Goal: Transaction & Acquisition: Purchase product/service

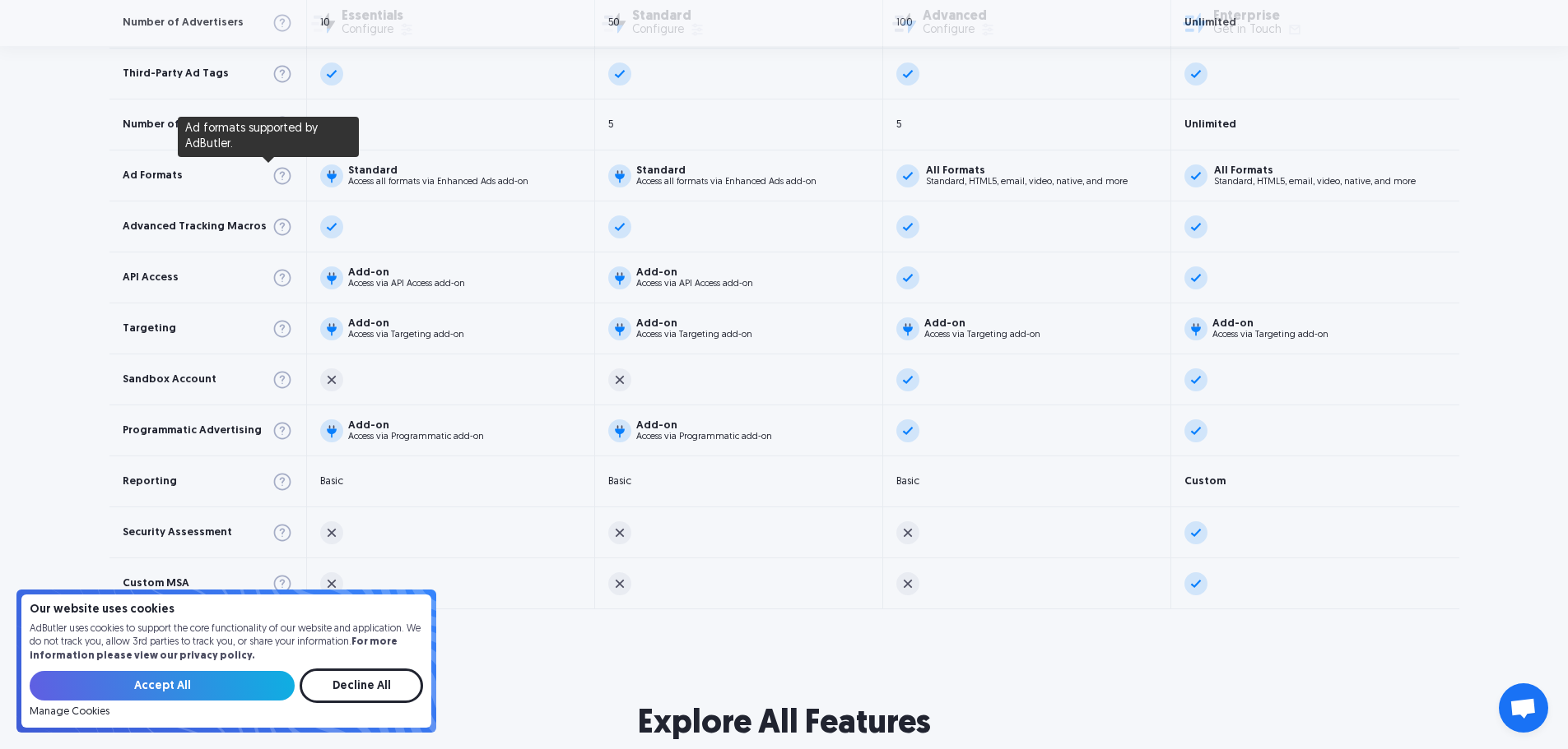
scroll to position [987, 0]
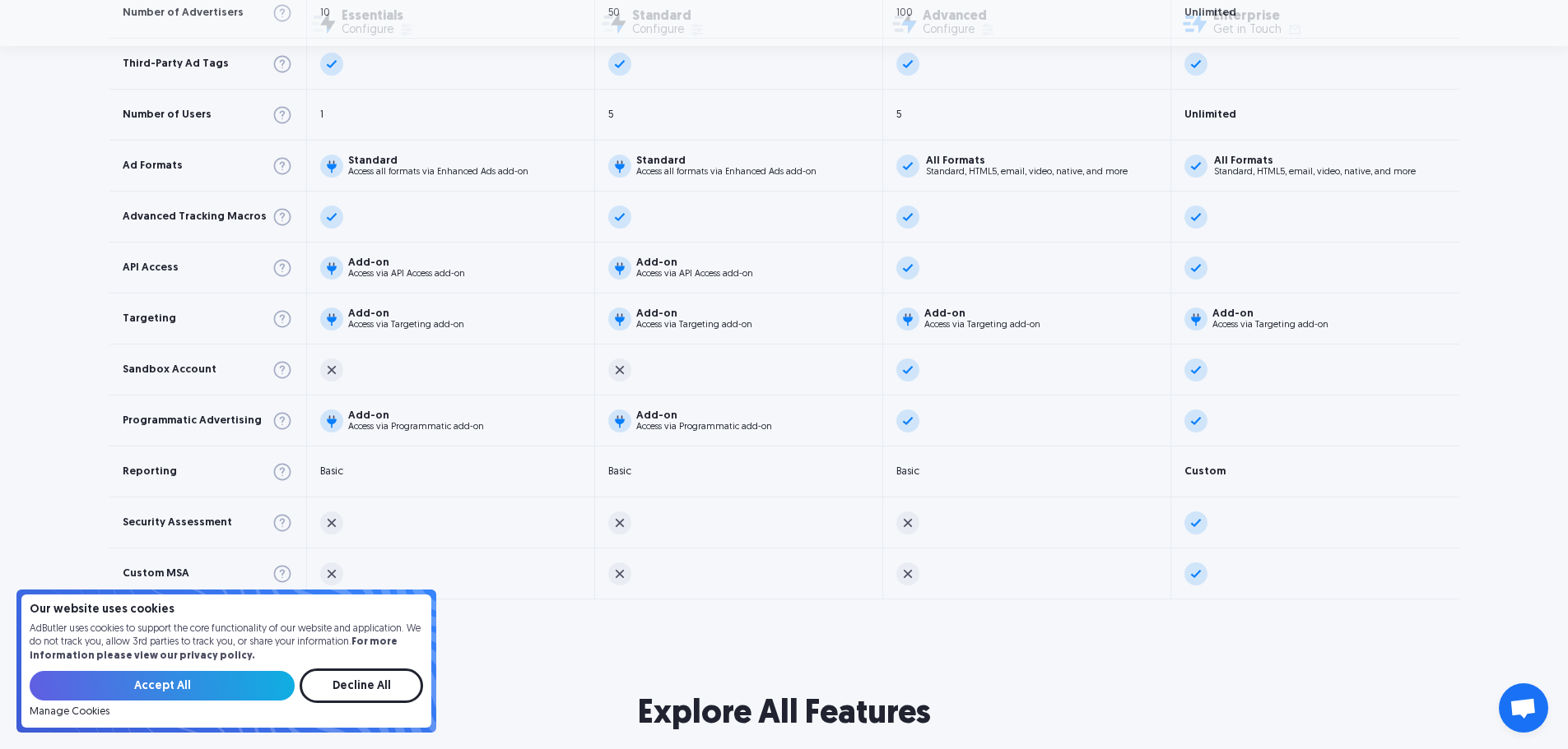
drag, startPoint x: 270, startPoint y: 422, endPoint x: 84, endPoint y: 422, distance: 186.0
click at [84, 422] on div "Types of Ad Serving Number of Advertisers Third-Party Ad Tags Number of Users A…" at bounding box center [784, 126] width 1568 height 947
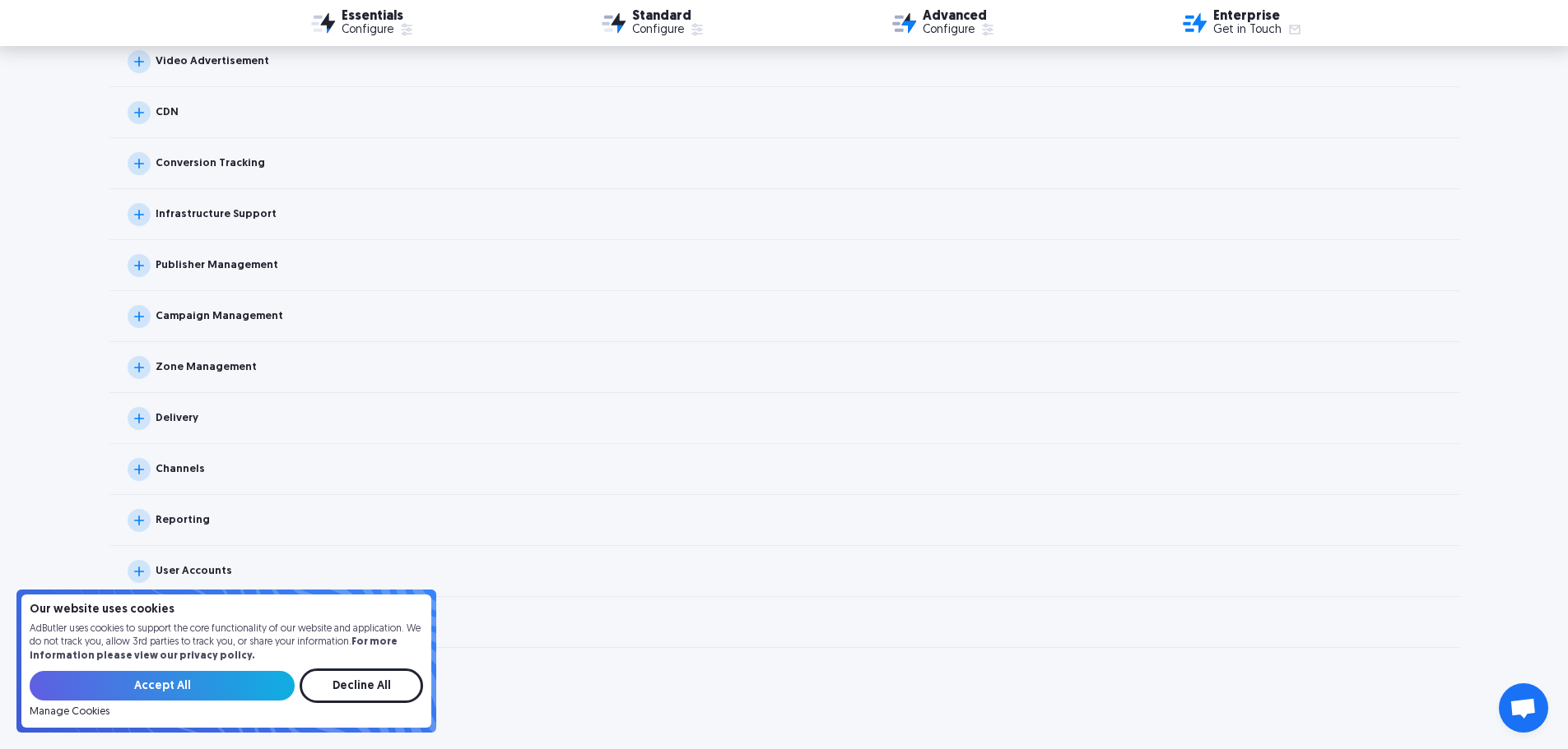
scroll to position [1727, 0]
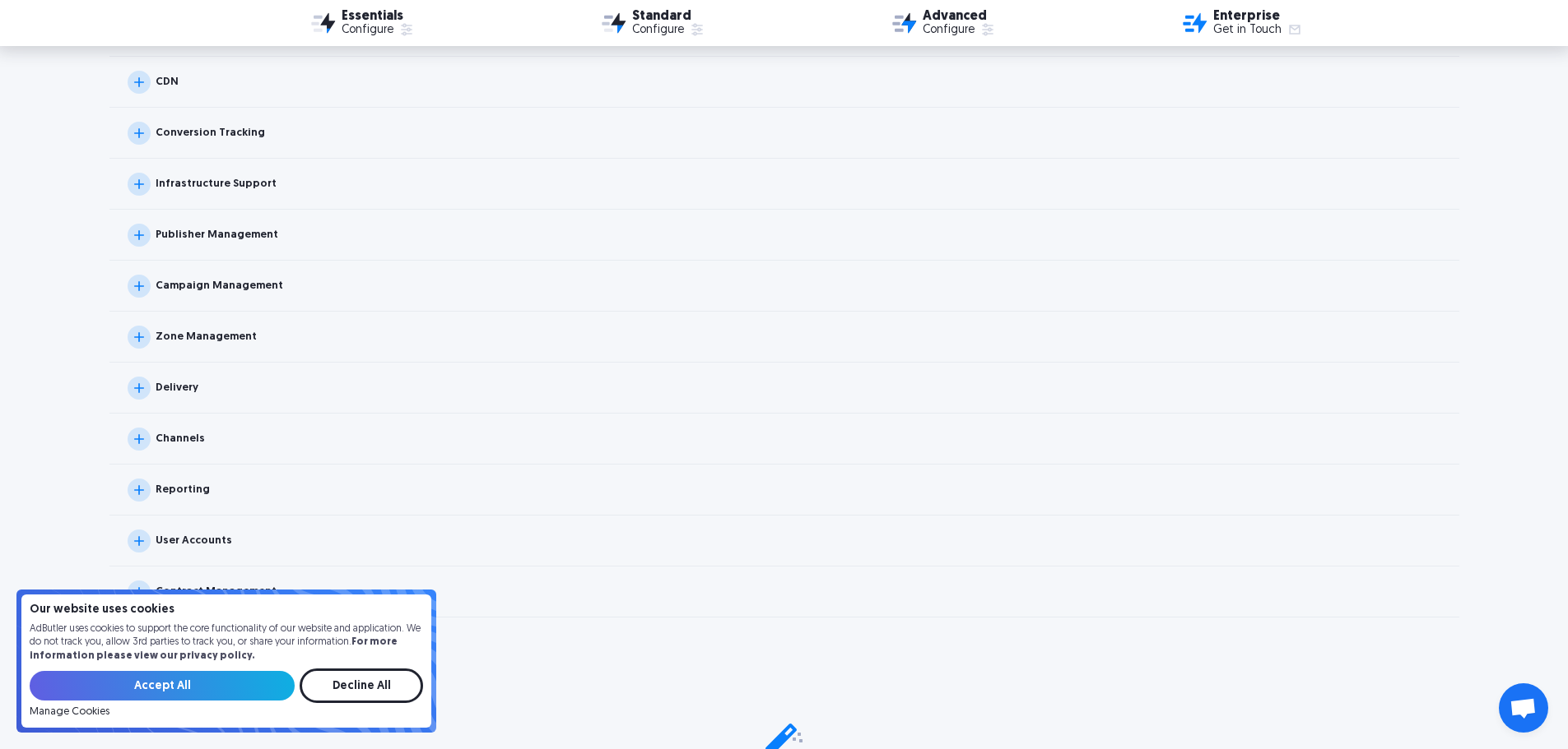
click at [131, 237] on img at bounding box center [139, 235] width 23 height 23
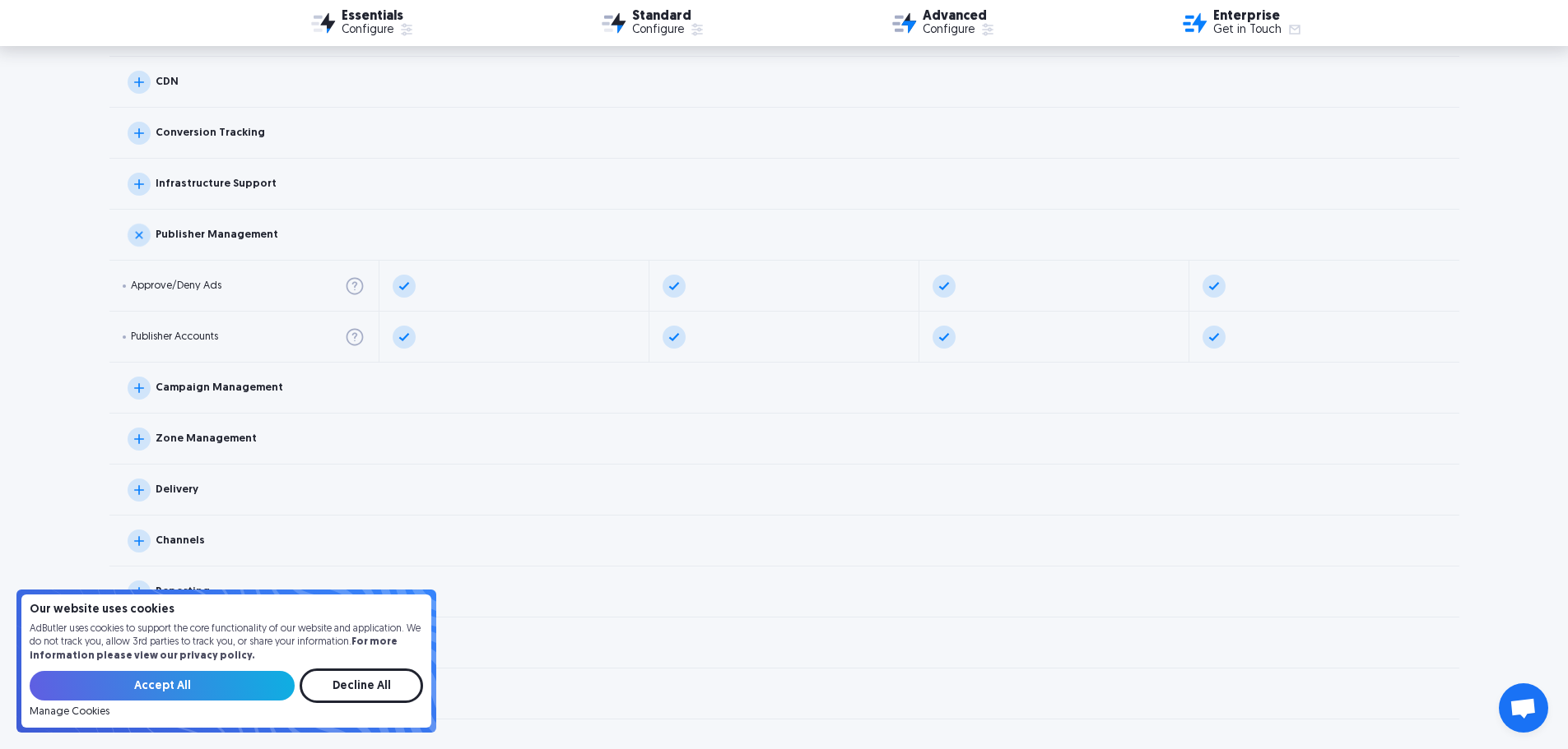
click at [133, 237] on img at bounding box center [139, 235] width 33 height 33
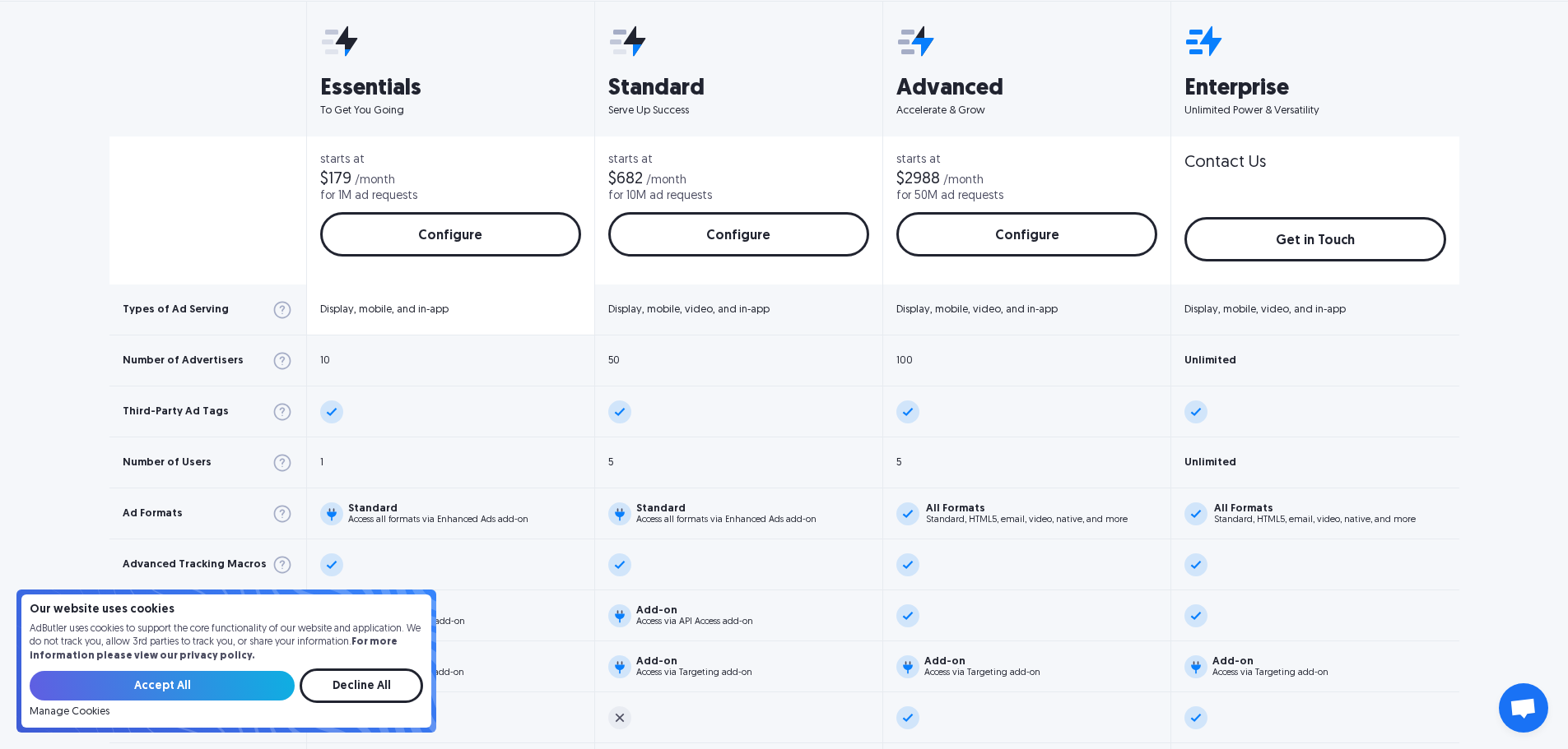
scroll to position [658, 0]
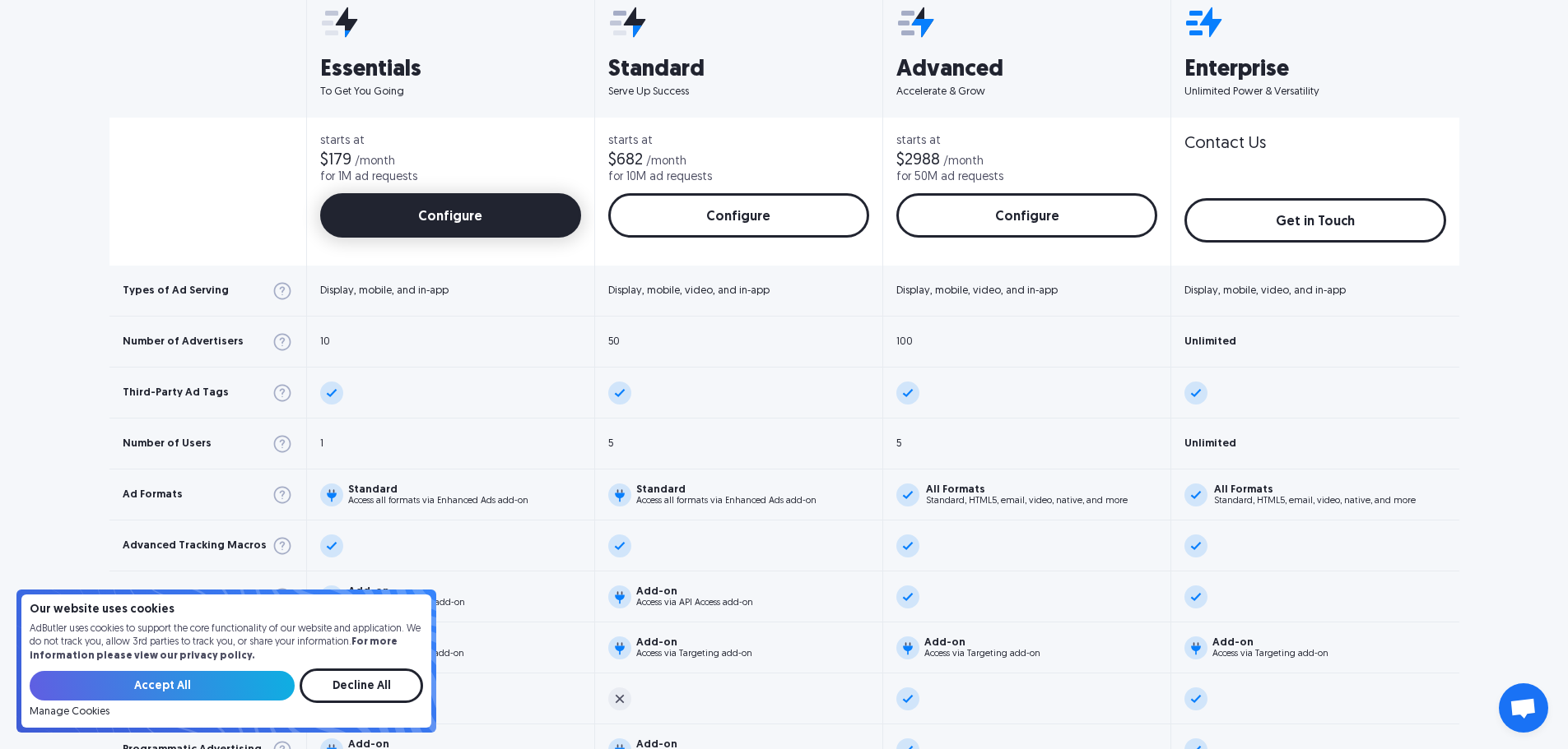
click at [442, 211] on link "Configure" at bounding box center [451, 215] width 261 height 45
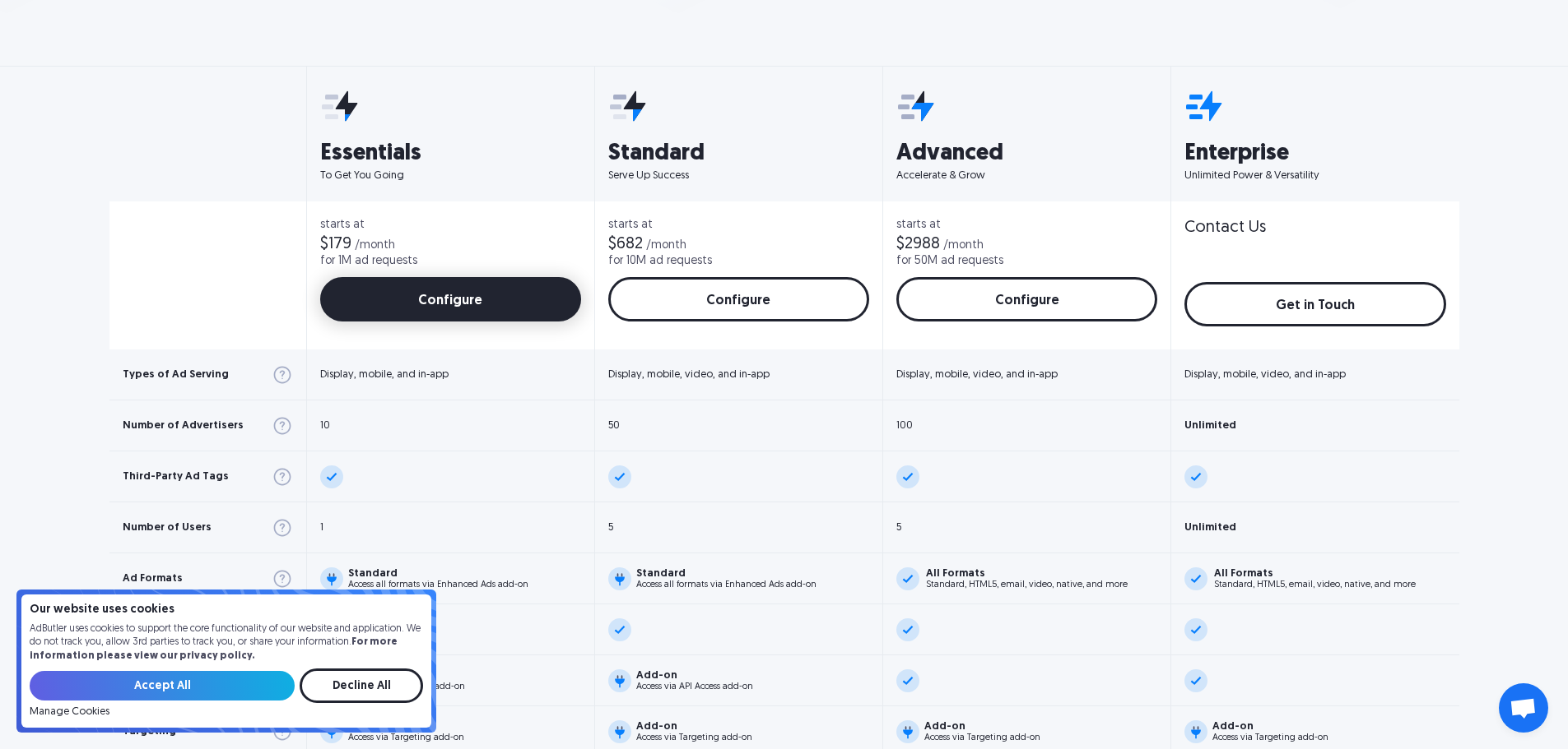
scroll to position [575, 0]
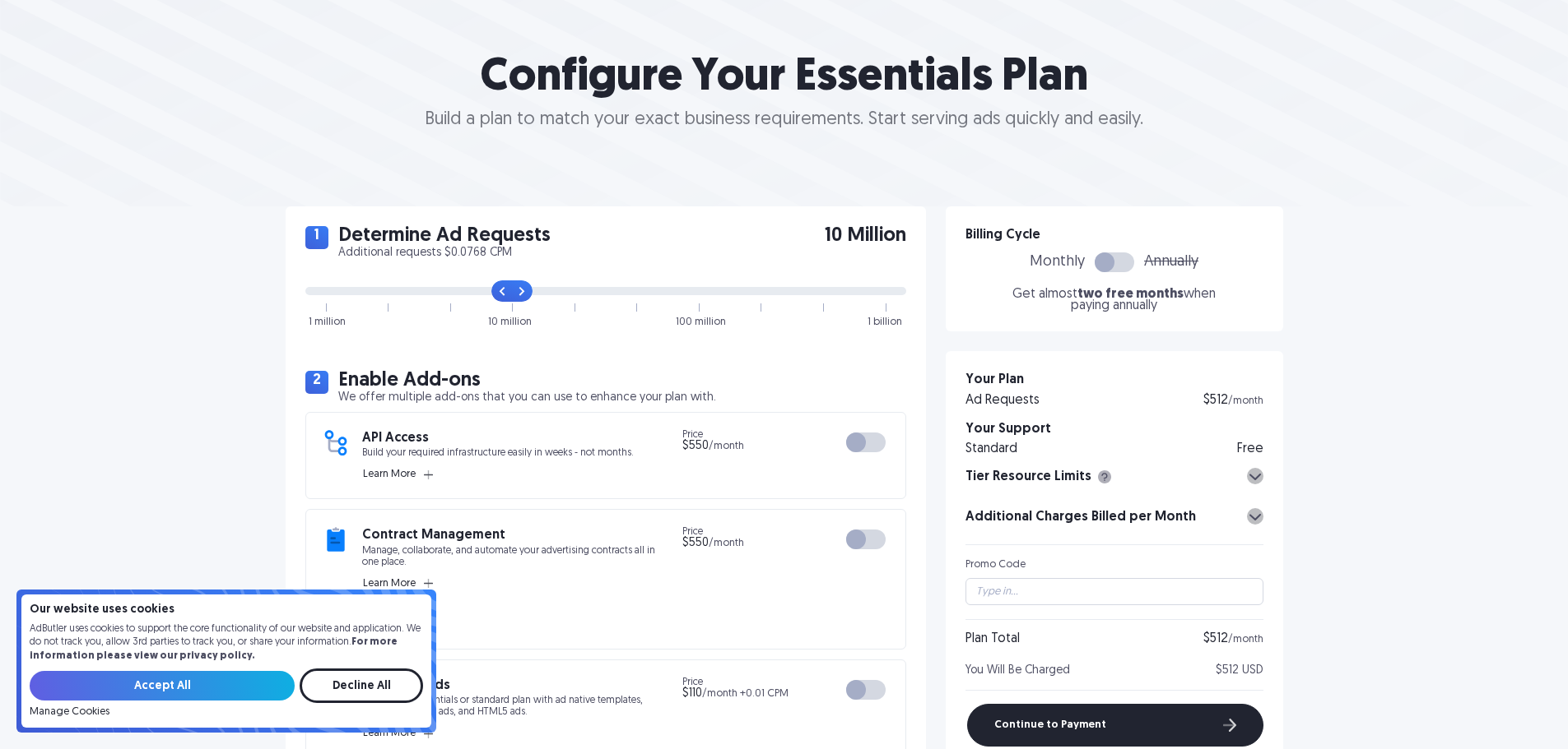
scroll to position [165, 0]
drag, startPoint x: 508, startPoint y: 294, endPoint x: 453, endPoint y: 294, distance: 55.0
click at [453, 294] on input "range" at bounding box center [605, 291] width 600 height 8
drag, startPoint x: 452, startPoint y: 293, endPoint x: 393, endPoint y: 323, distance: 66.2
type input "1"
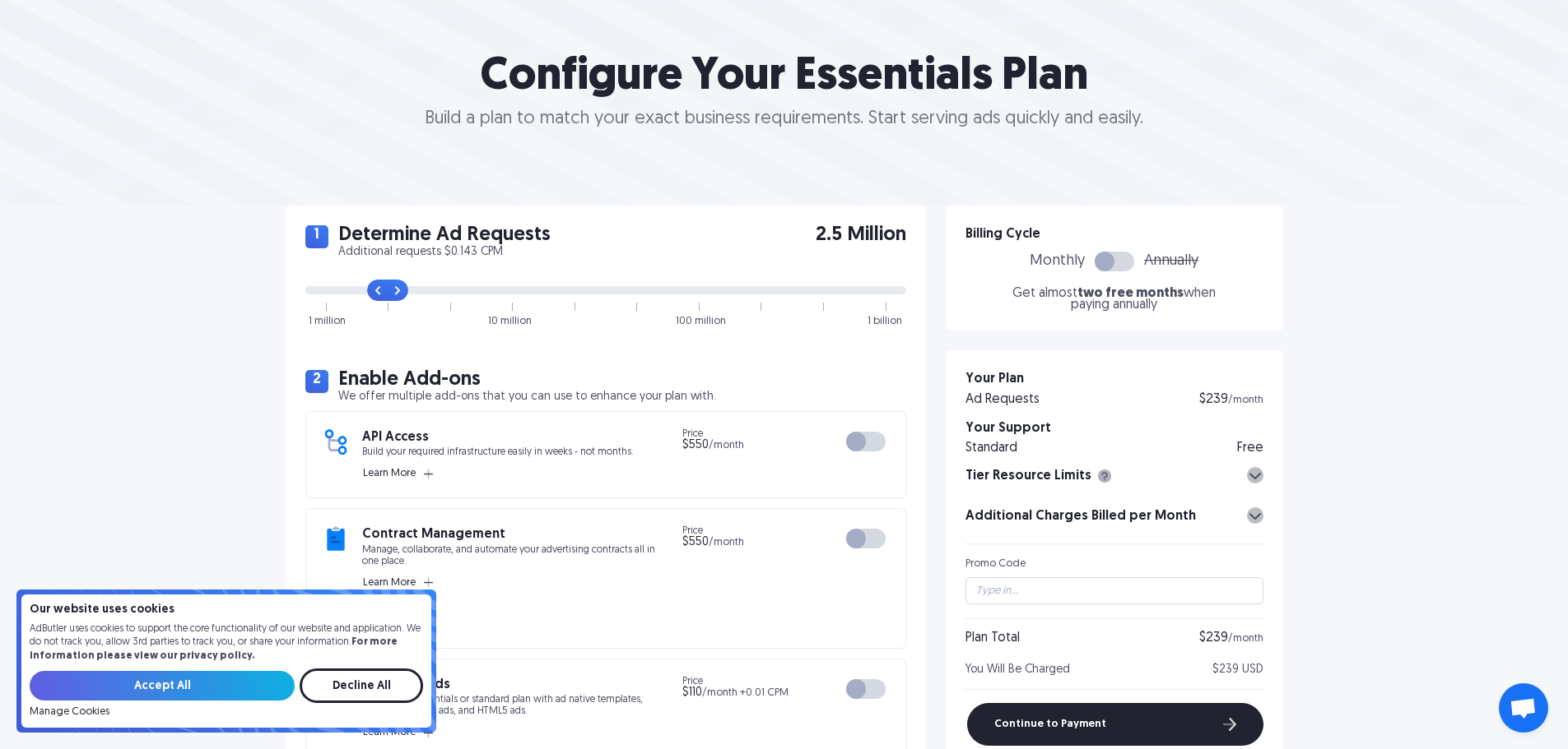
click at [393, 295] on input "range" at bounding box center [605, 291] width 600 height 8
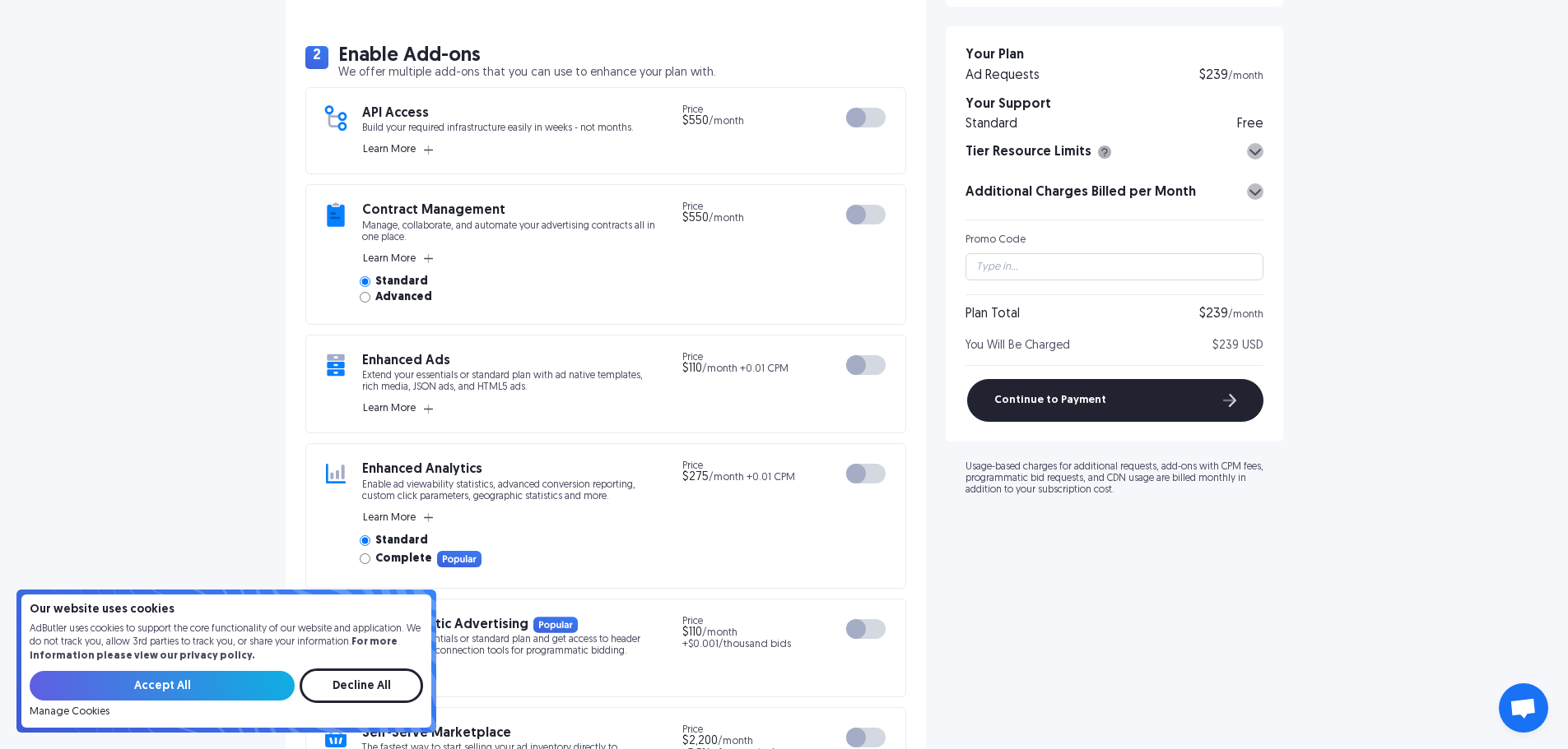
scroll to position [494, 0]
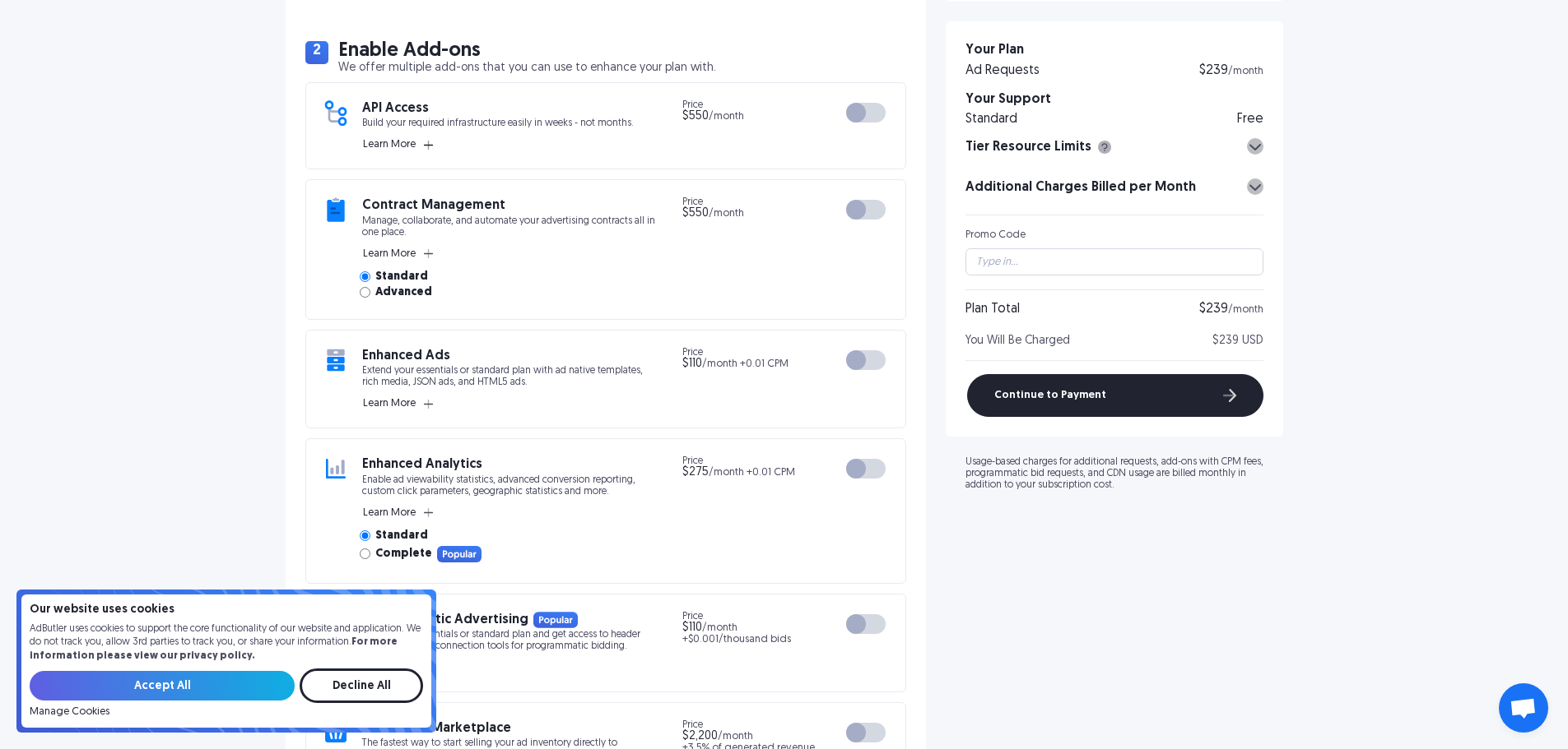
click at [399, 141] on span "Learn More" at bounding box center [389, 144] width 53 height 13
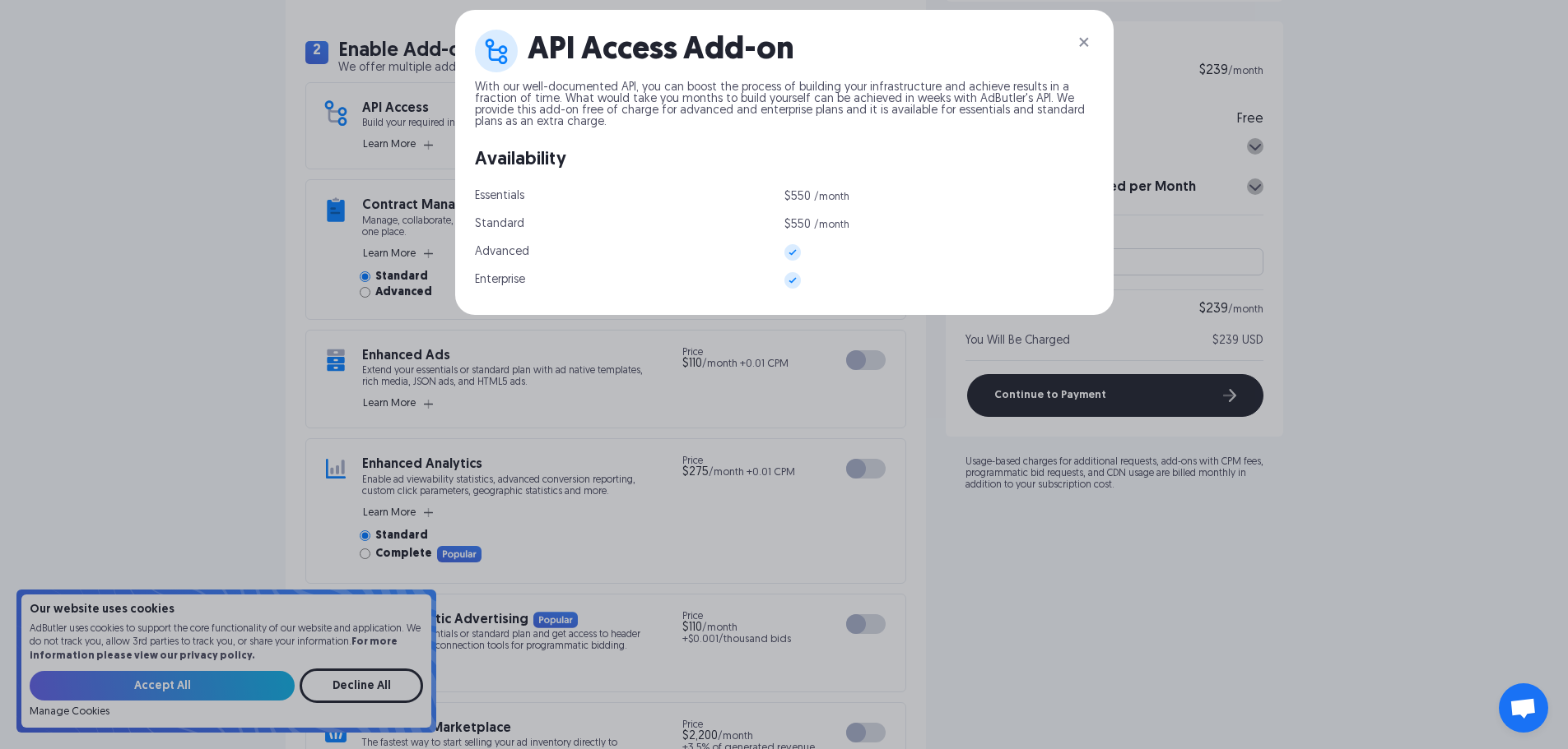
click at [1094, 45] on img at bounding box center [1084, 42] width 20 height 20
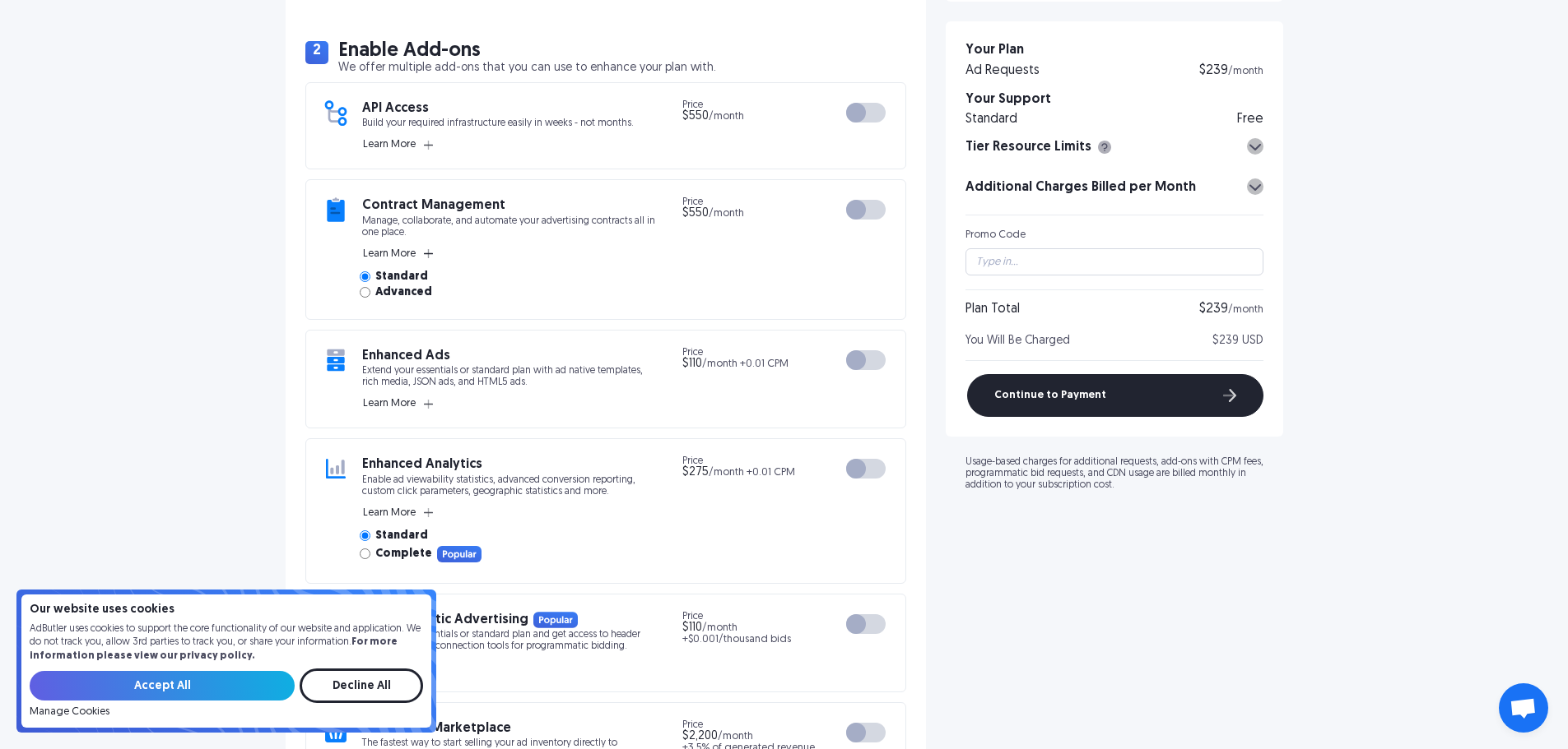
click at [427, 250] on icon "button" at bounding box center [428, 253] width 9 height 9
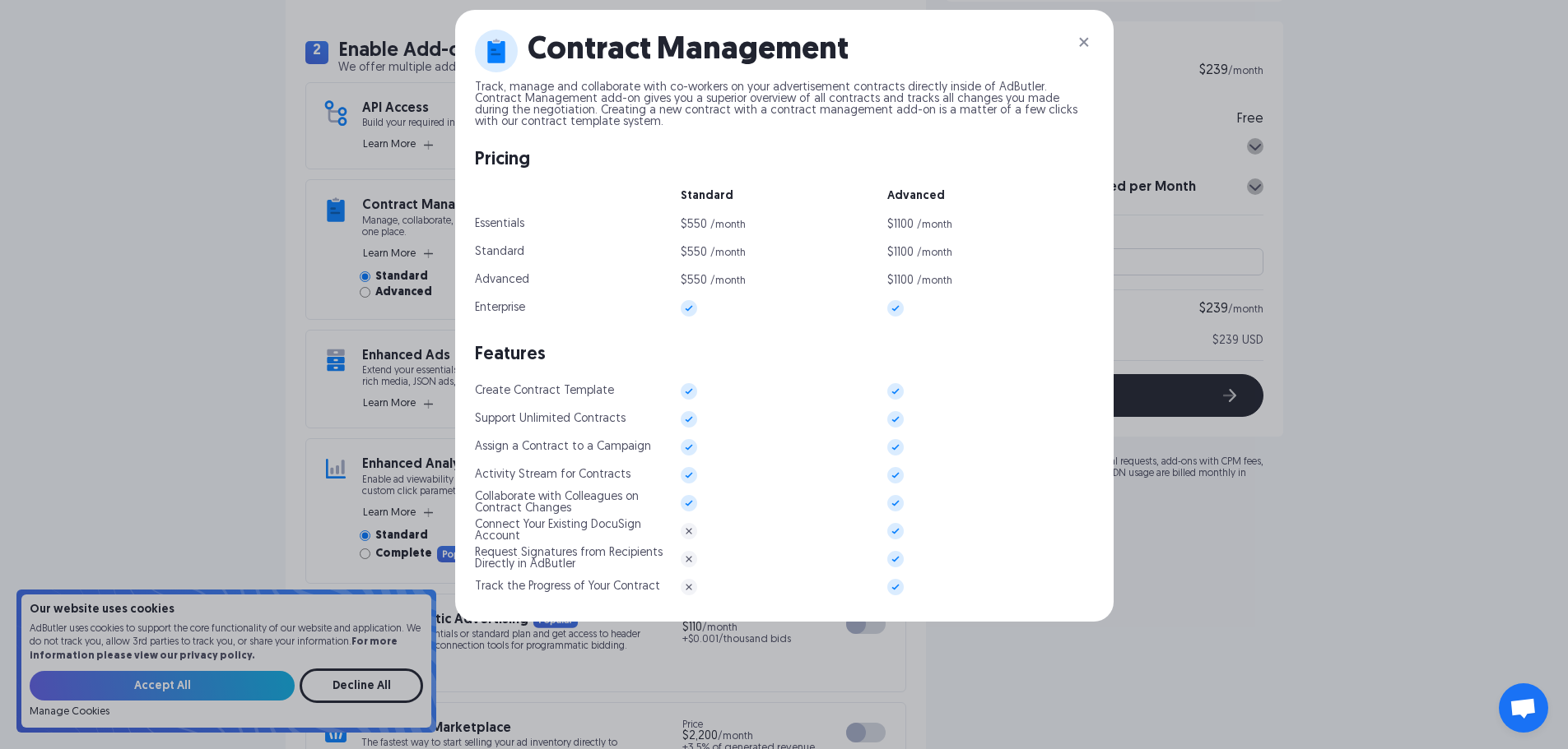
click at [1087, 49] on img at bounding box center [1084, 42] width 20 height 20
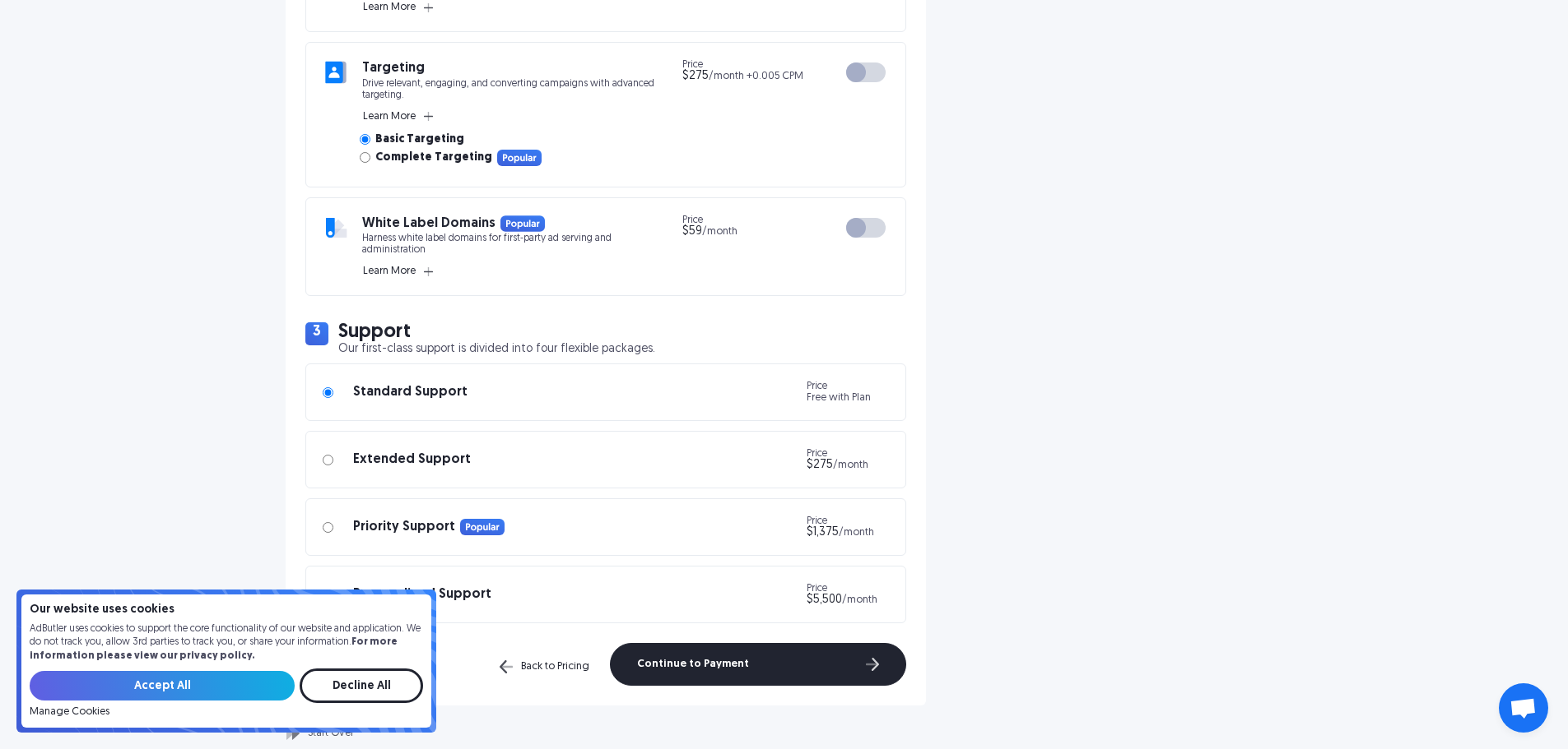
scroll to position [1152, 0]
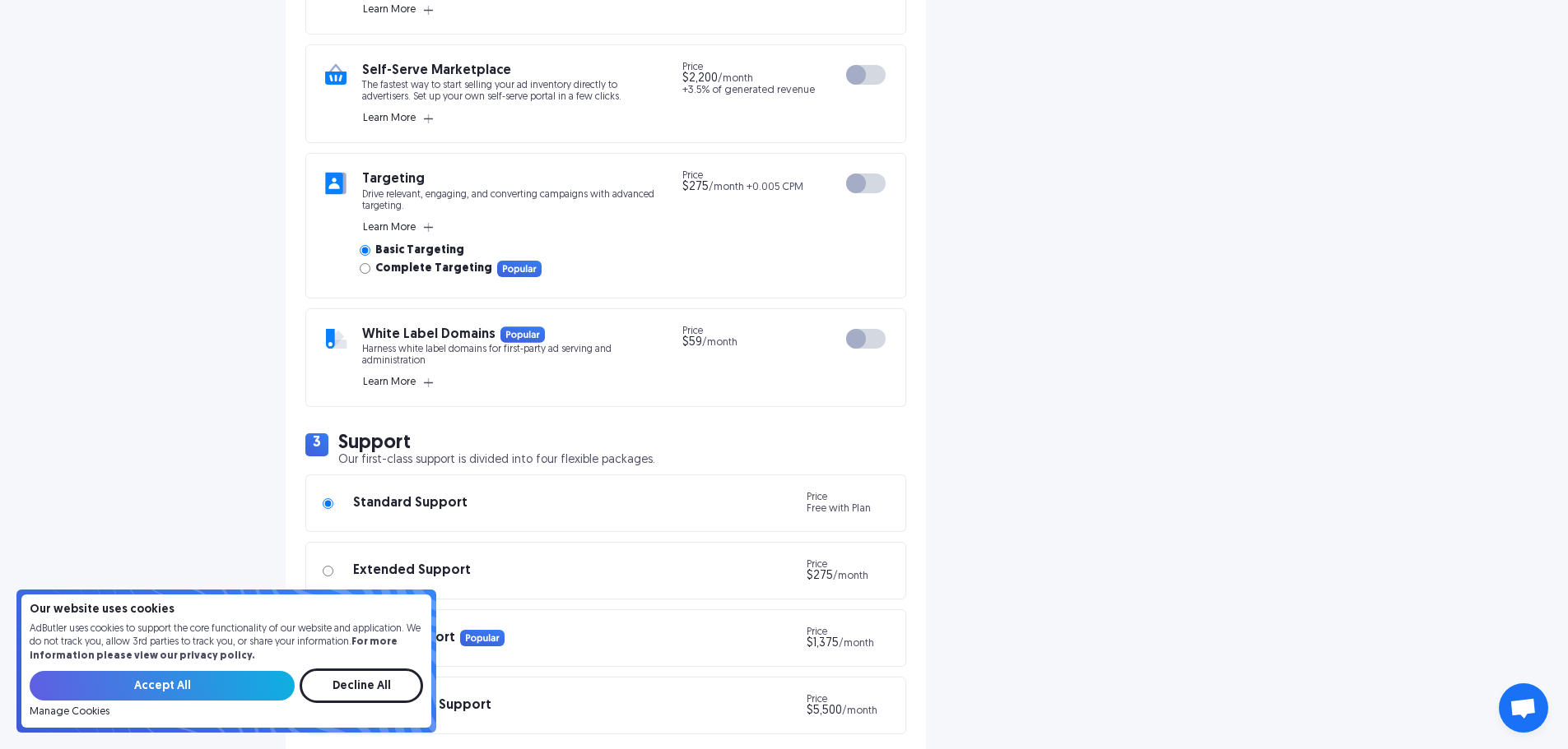
drag, startPoint x: 344, startPoint y: 361, endPoint x: 152, endPoint y: 341, distance: 193.0
click at [152, 341] on div "1 Determine Ad Requests Additional requests $0.143 CPM 2.5 Million 1 million 10…" at bounding box center [784, 35] width 1568 height 1634
click at [408, 380] on span "Learn More" at bounding box center [389, 382] width 53 height 13
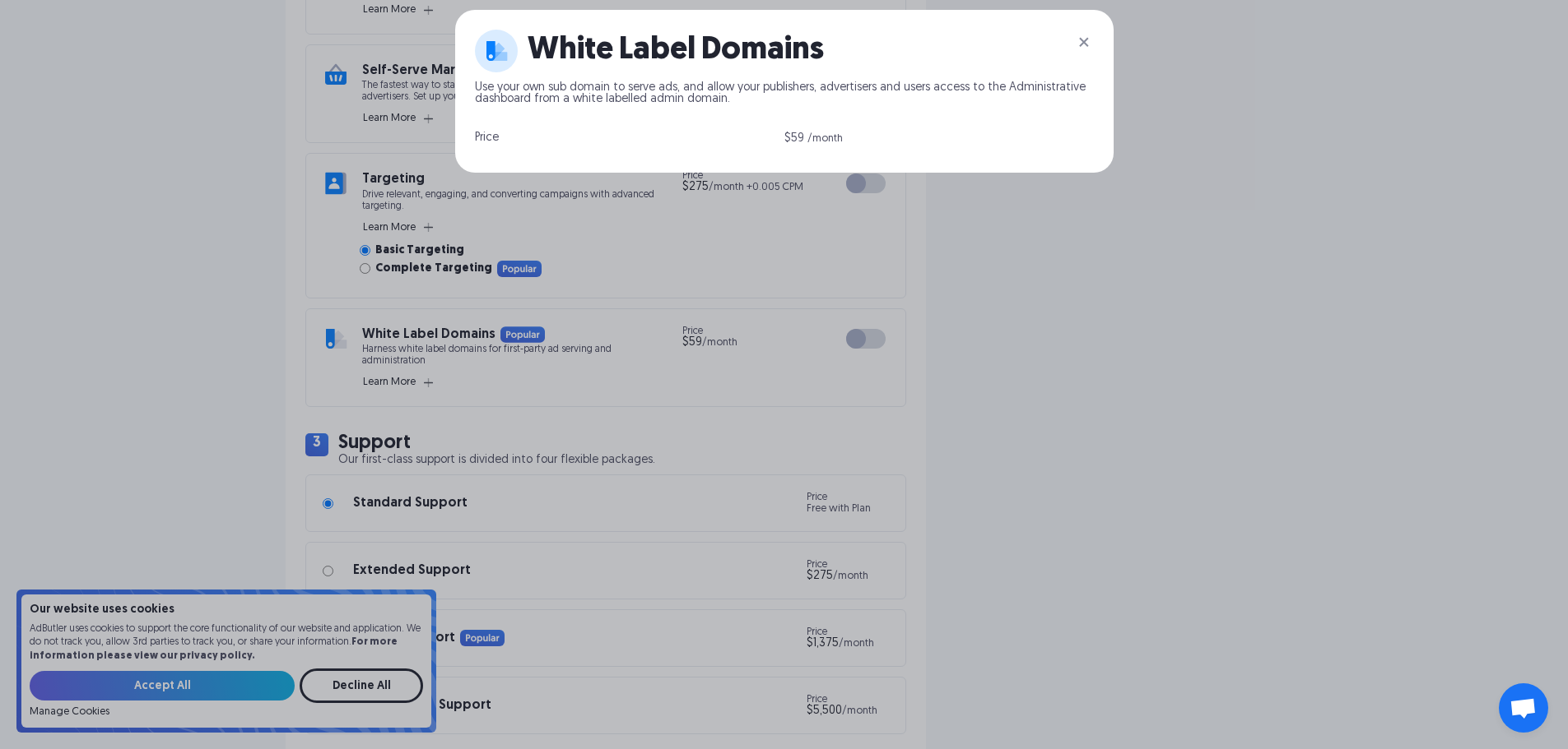
click at [1094, 41] on img at bounding box center [1084, 42] width 20 height 20
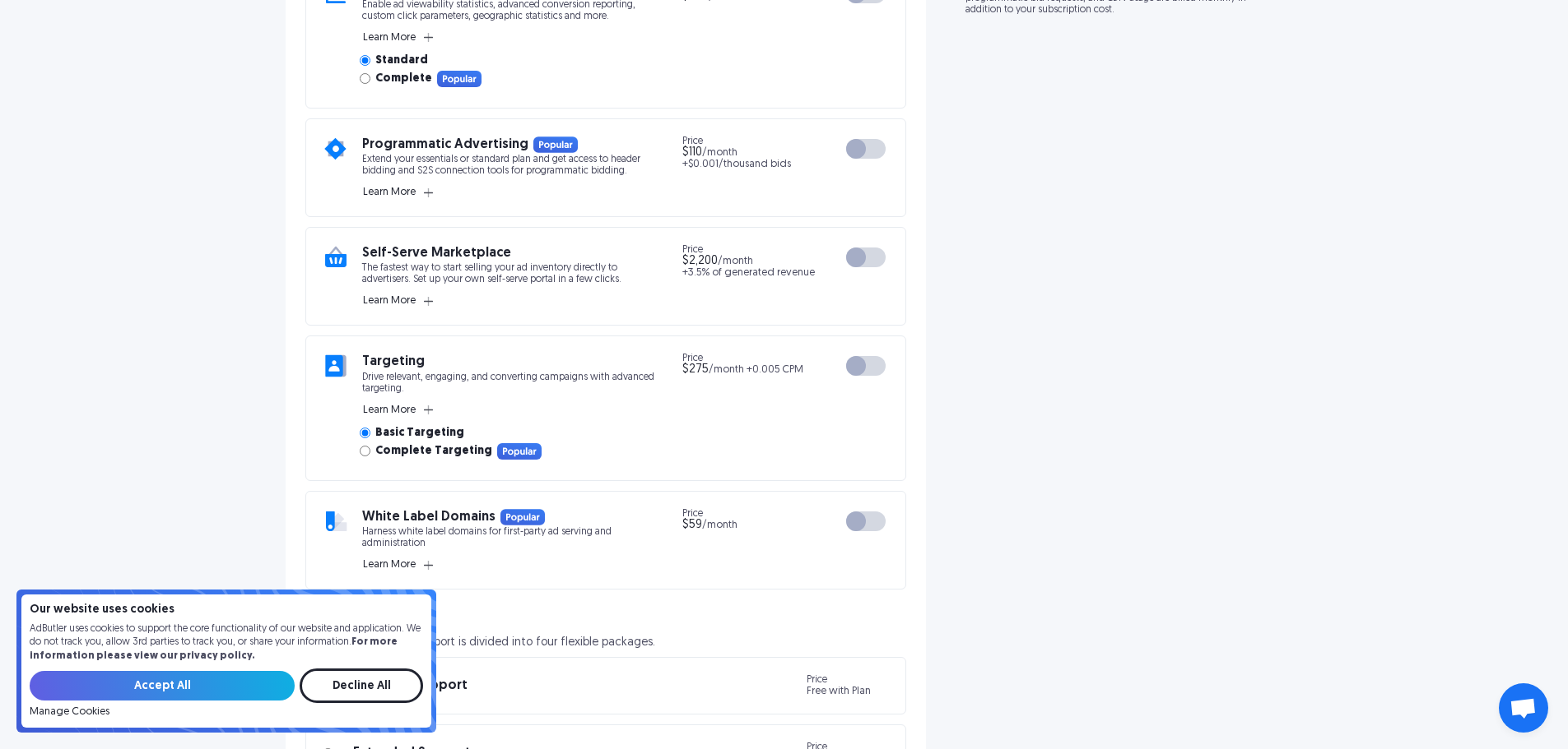
scroll to position [987, 0]
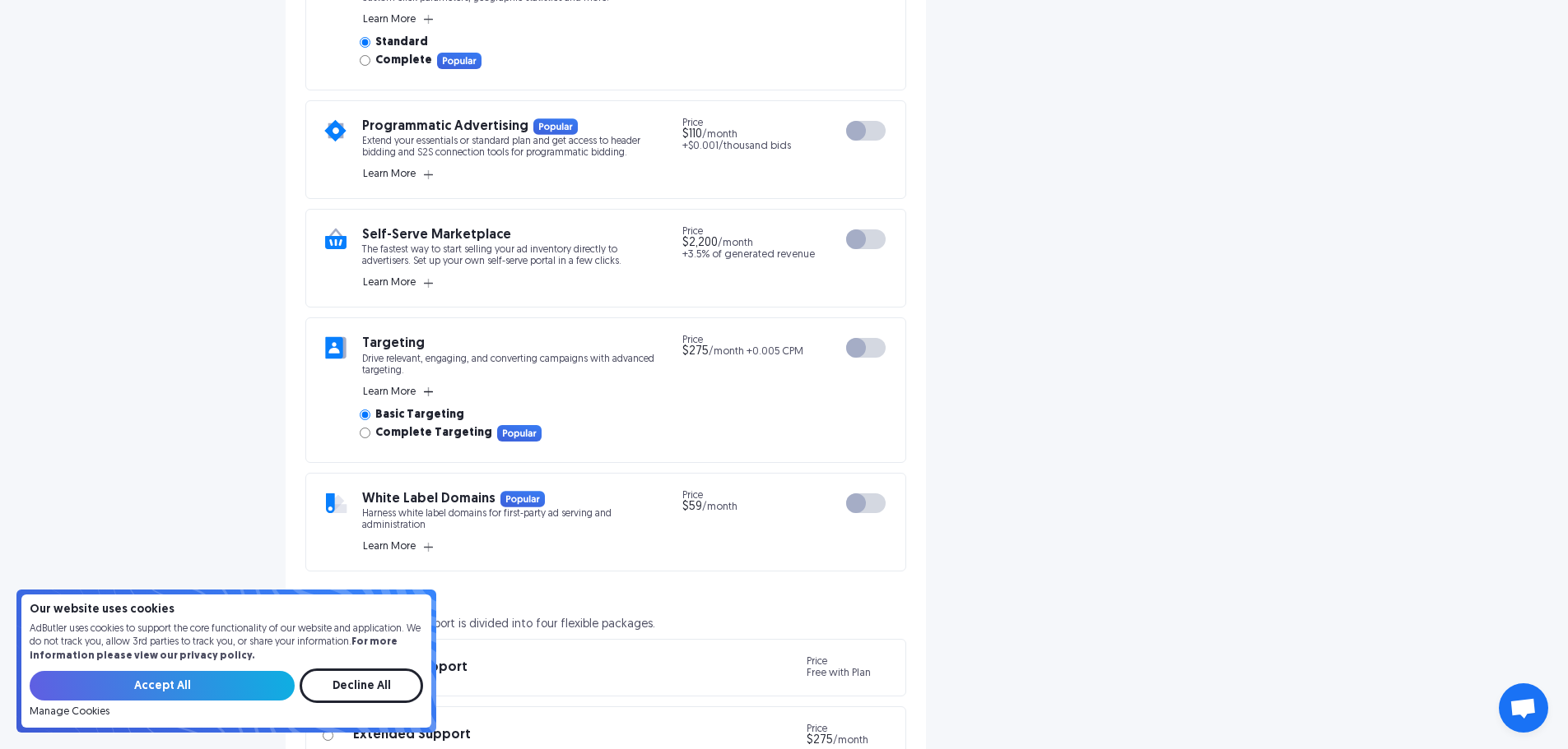
click at [407, 398] on span "Learn More" at bounding box center [389, 392] width 53 height 13
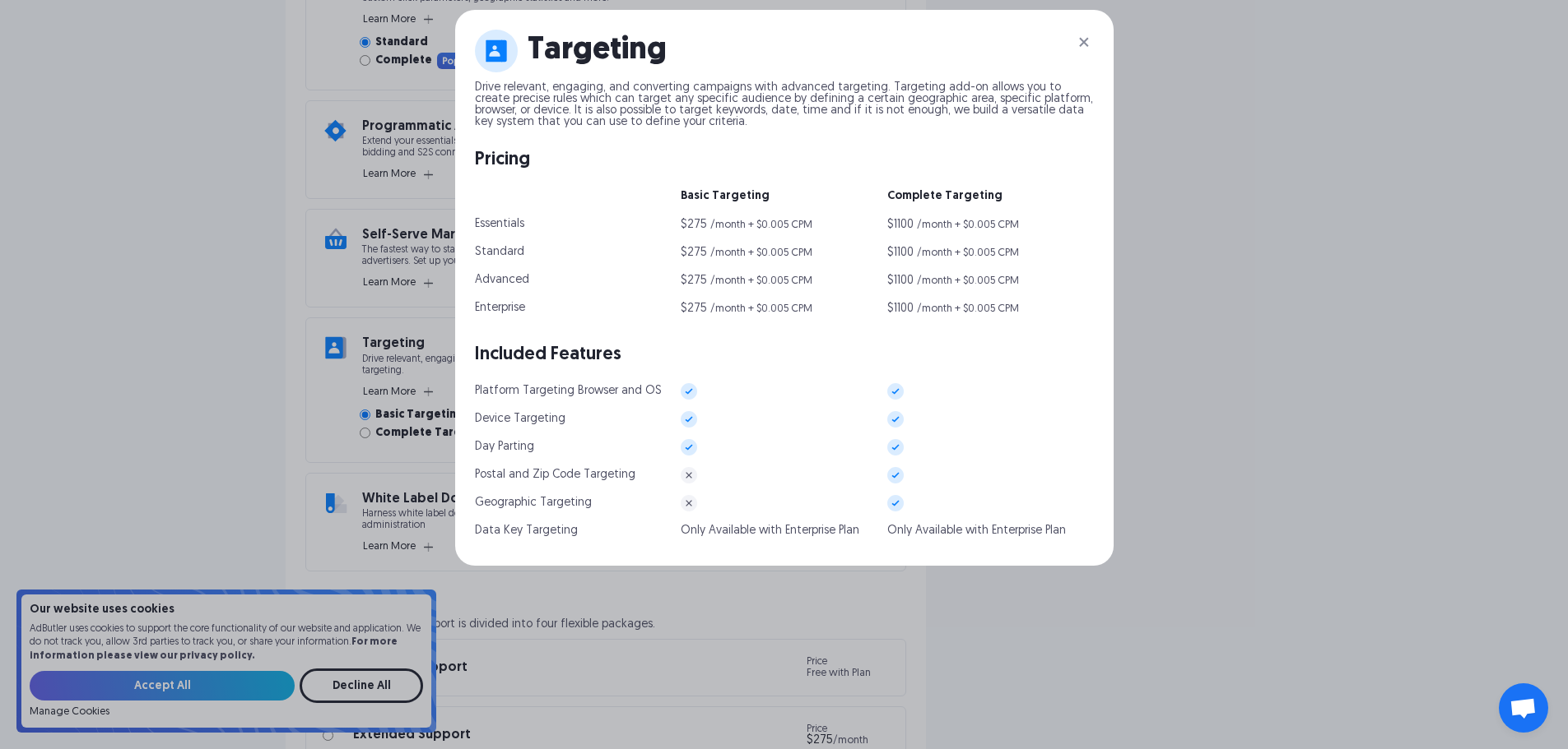
click at [1084, 52] on img at bounding box center [1084, 42] width 20 height 20
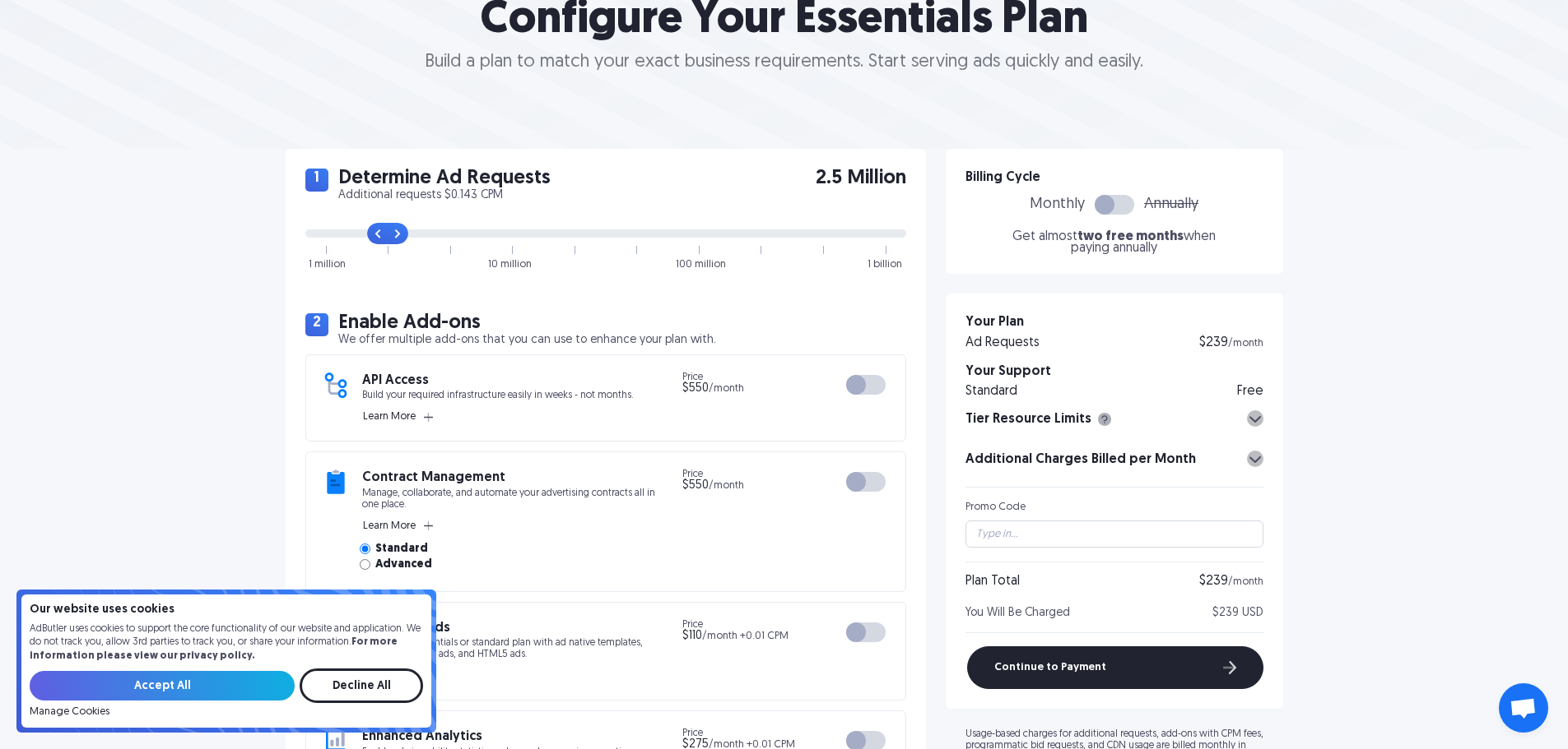
scroll to position [247, 0]
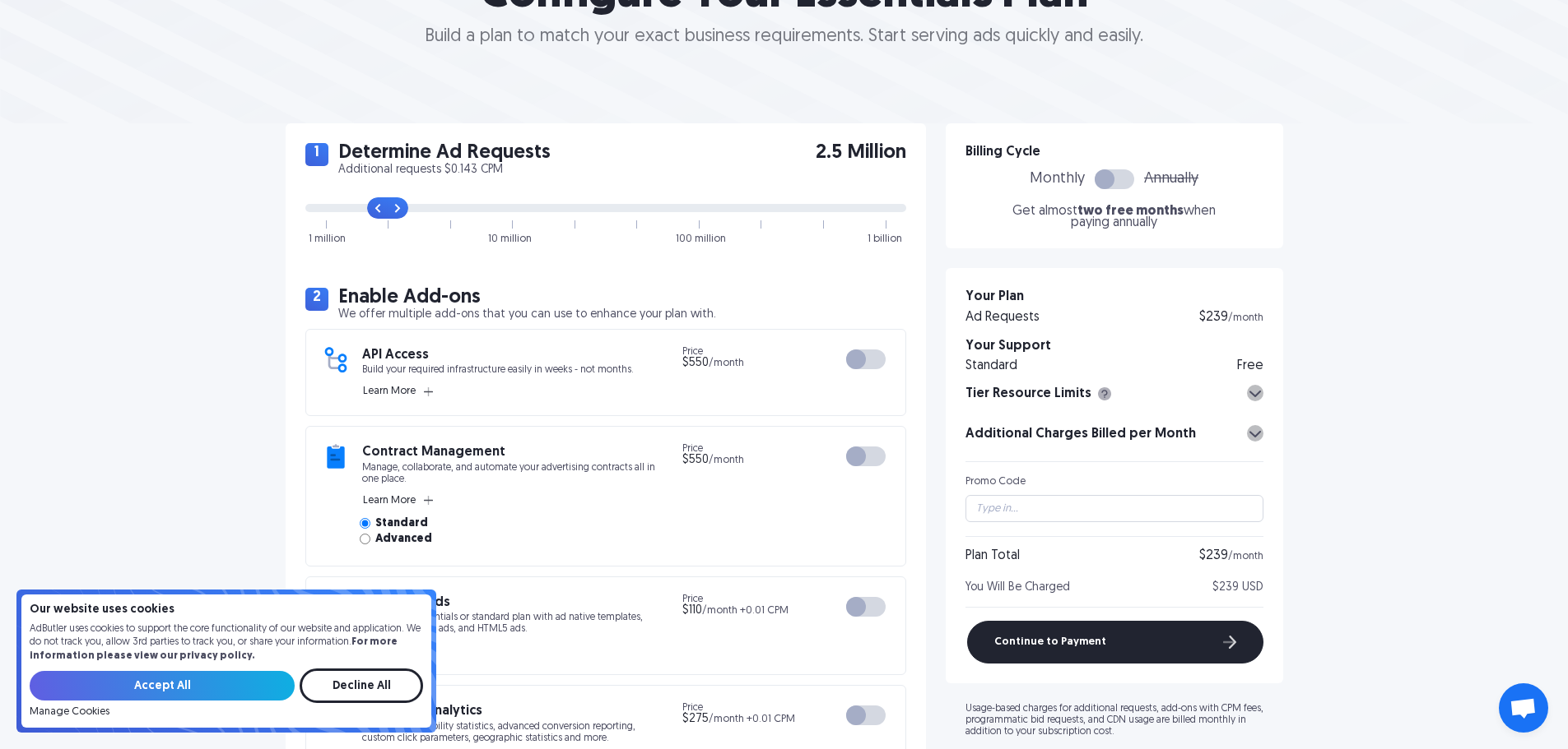
click at [1107, 178] on div at bounding box center [1105, 180] width 20 height 20
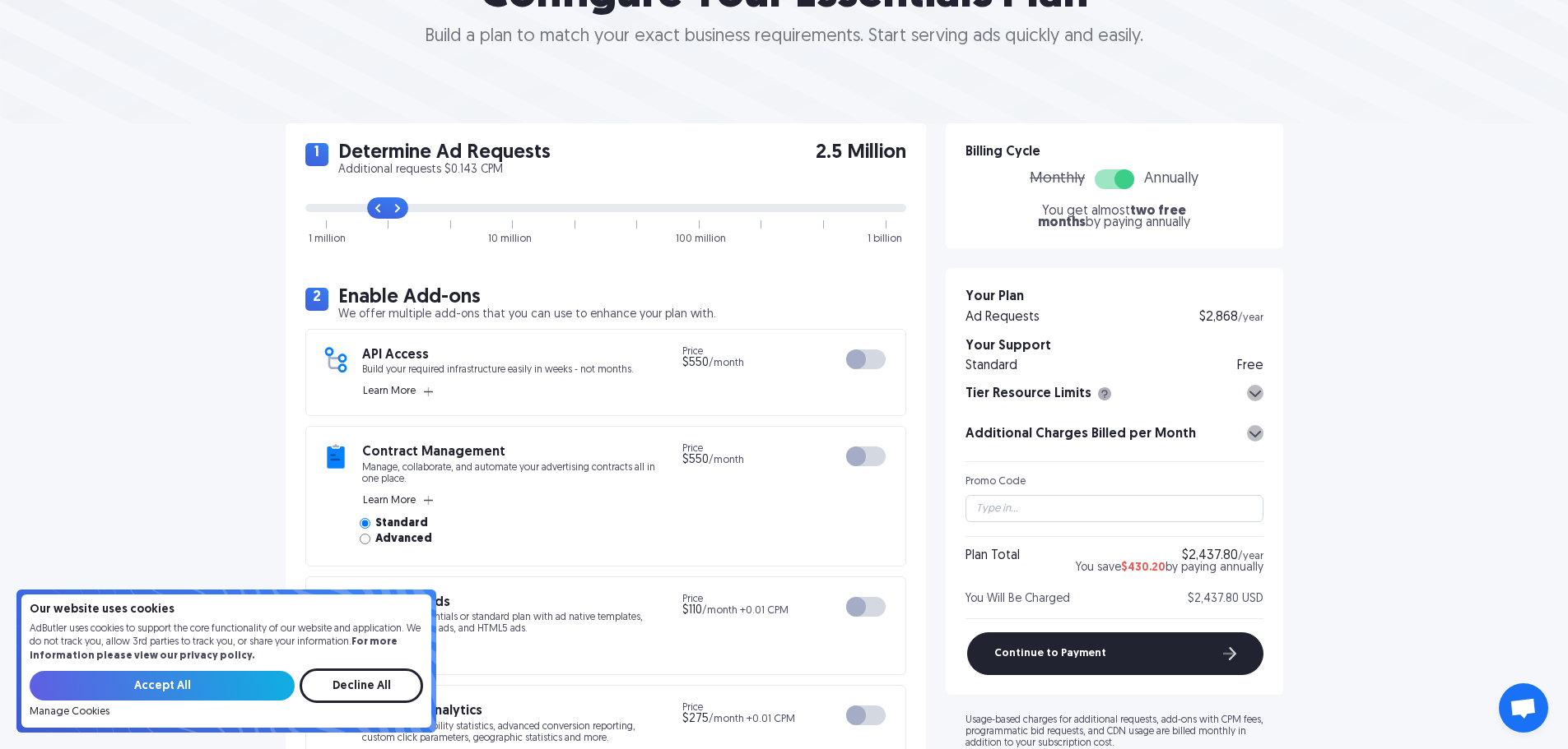
click at [1109, 178] on div at bounding box center [1114, 180] width 40 height 20
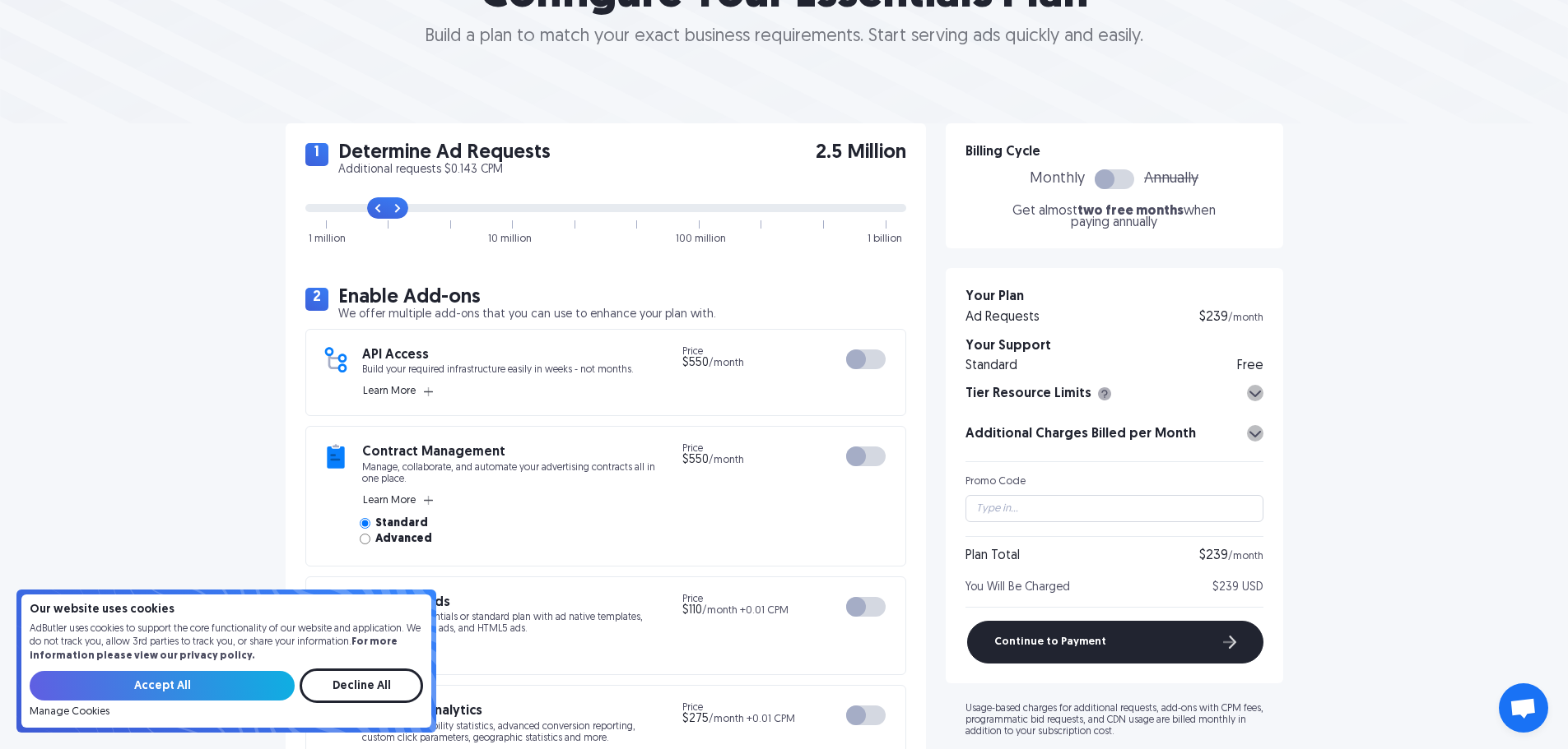
click at [1109, 177] on div at bounding box center [1105, 180] width 20 height 20
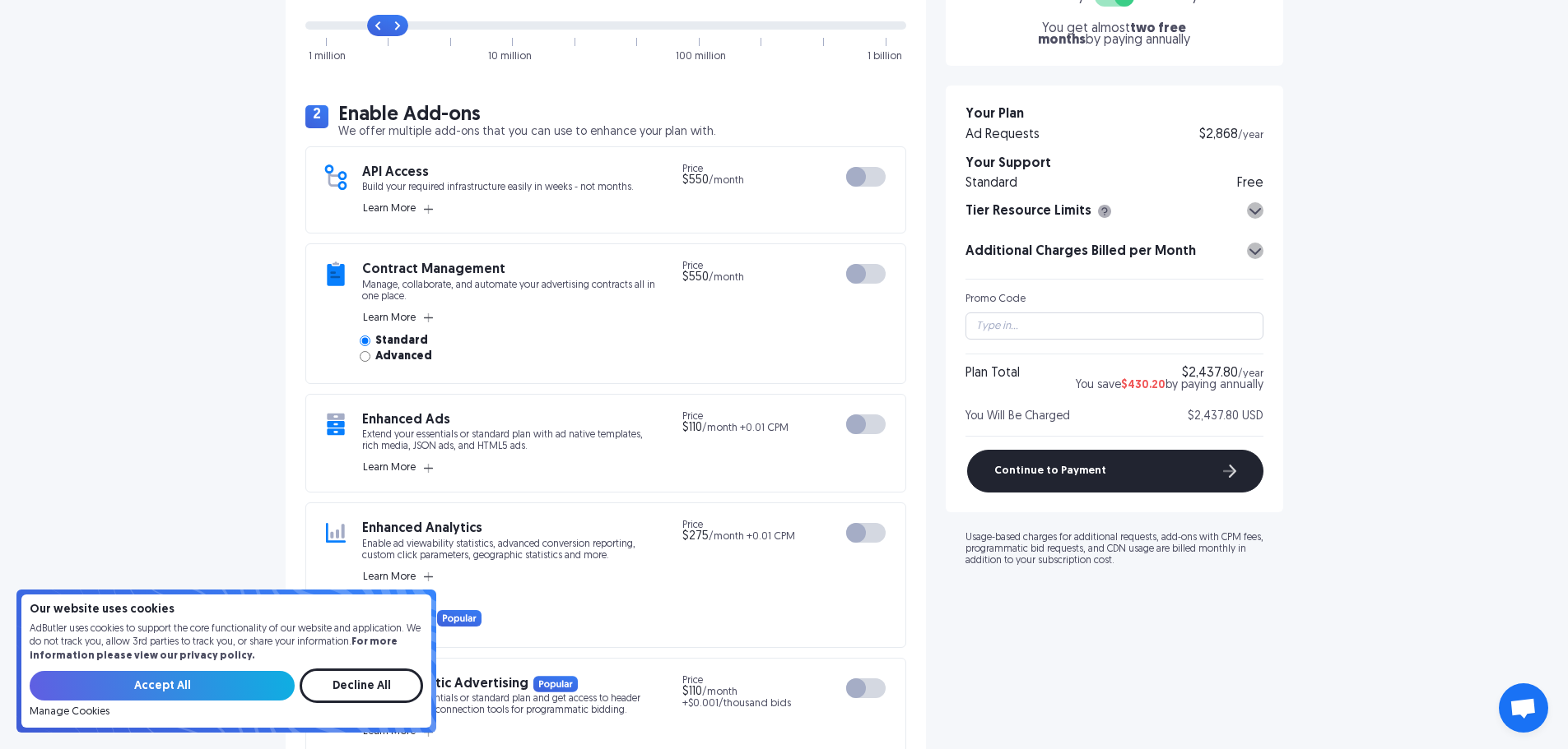
scroll to position [494, 0]
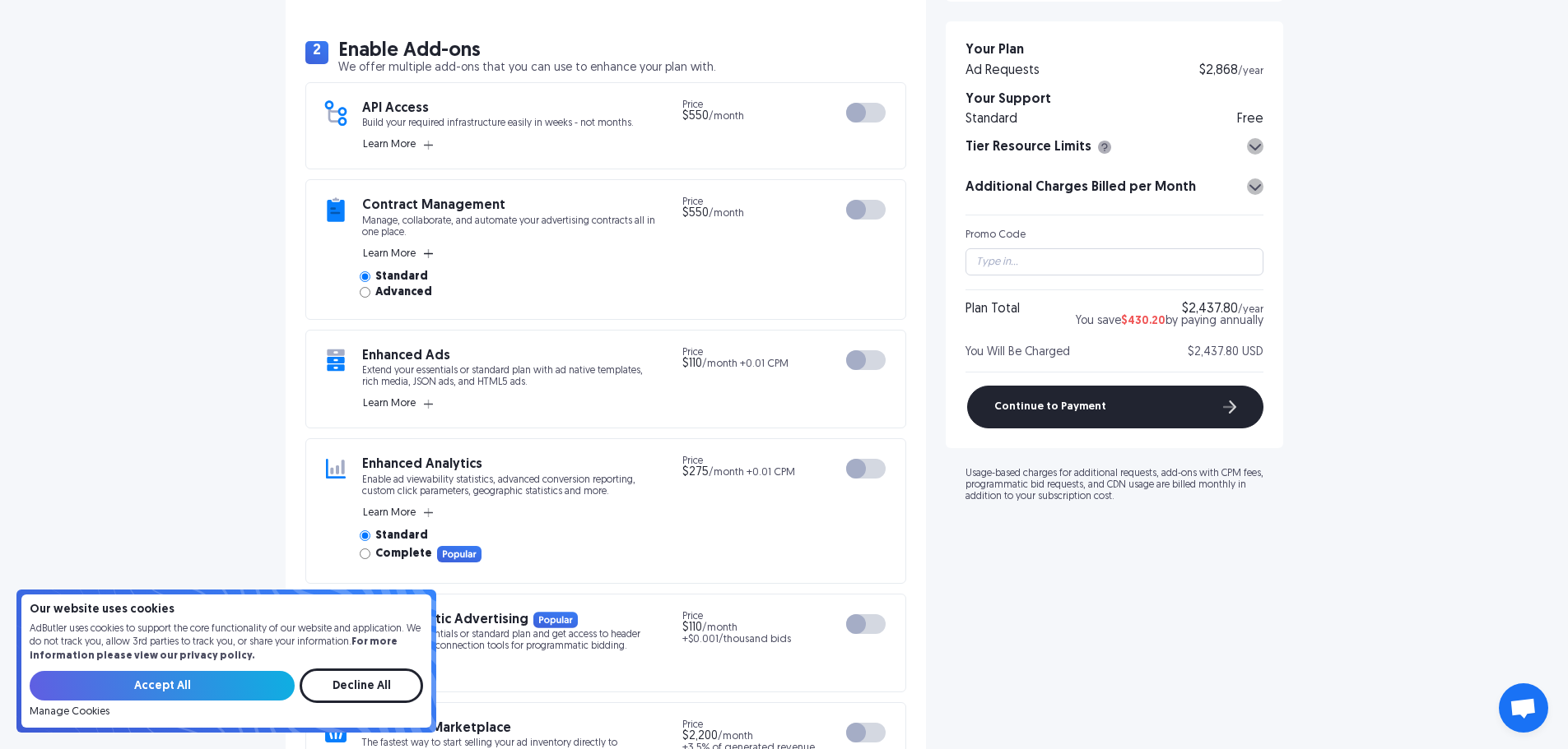
click at [393, 255] on span "Learn More" at bounding box center [389, 254] width 53 height 13
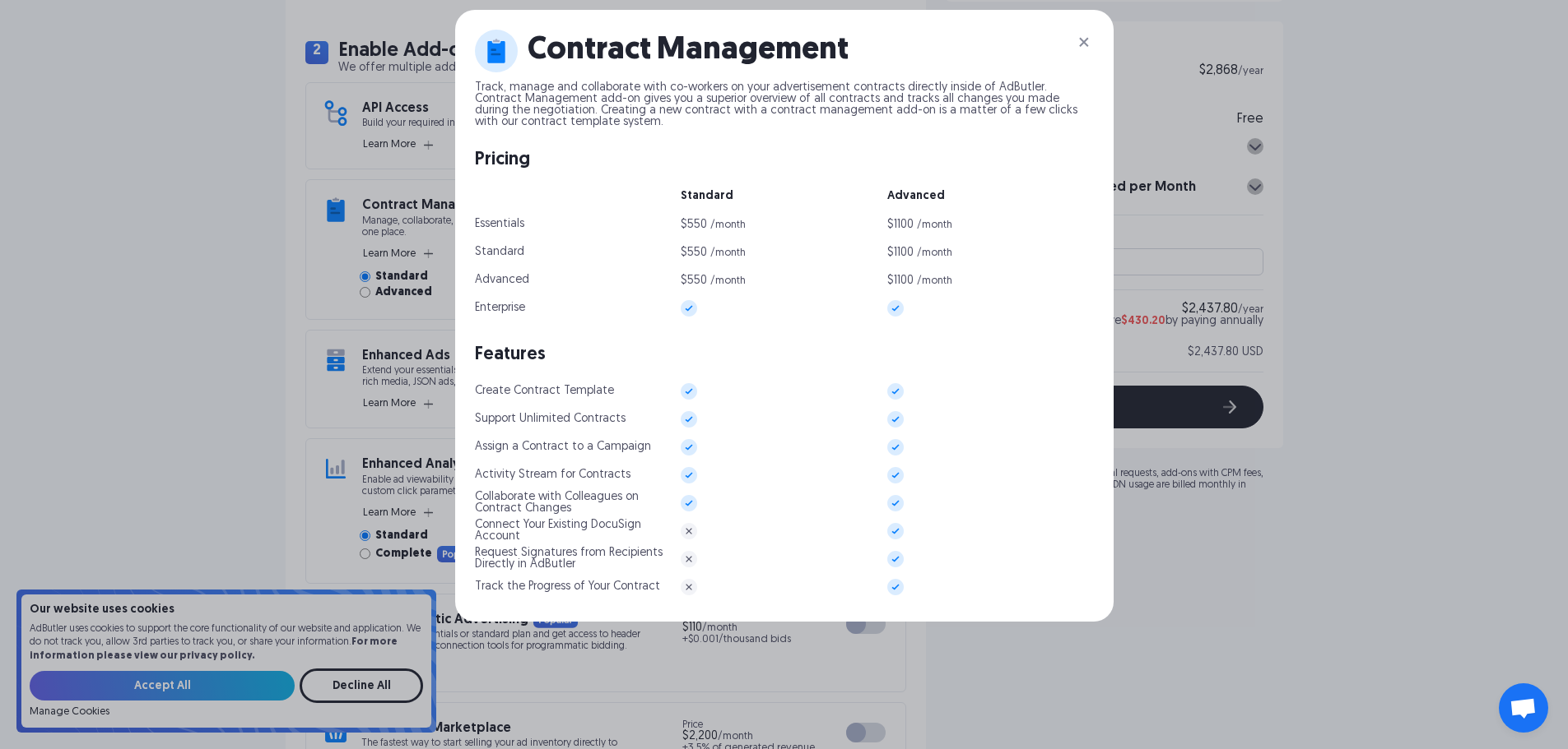
click at [1089, 47] on img at bounding box center [1084, 42] width 20 height 20
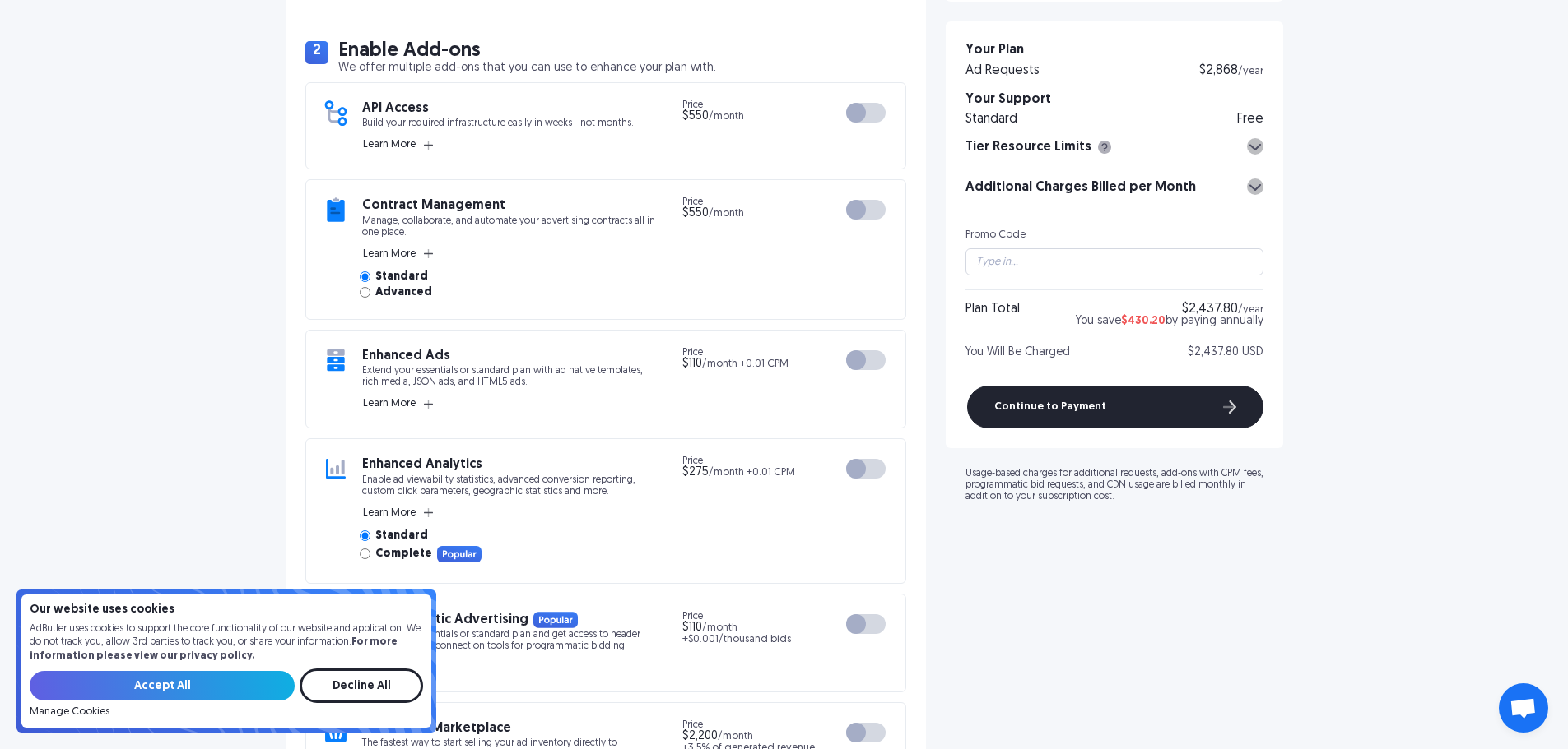
click at [863, 204] on div at bounding box center [866, 210] width 40 height 20
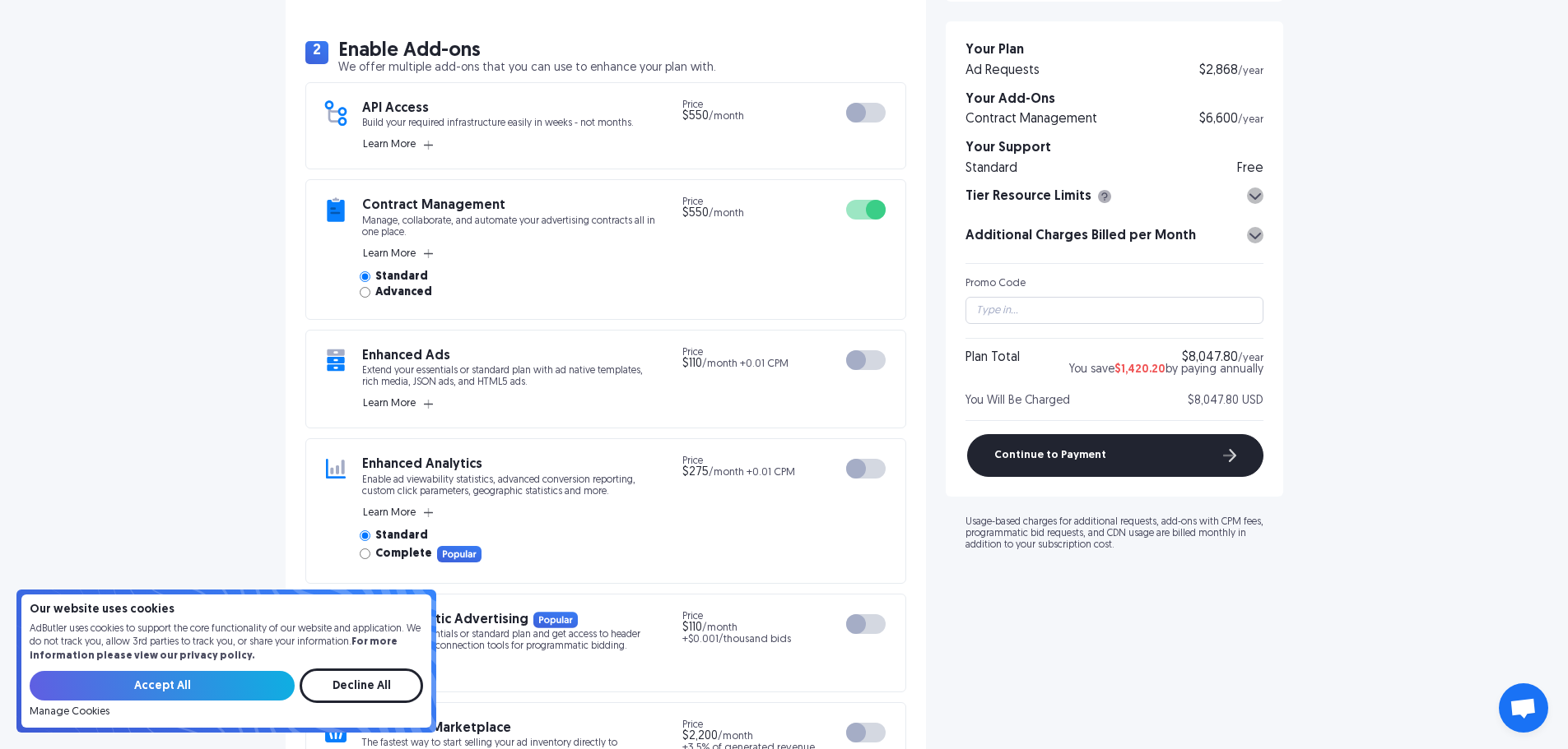
click at [865, 203] on div at bounding box center [866, 210] width 40 height 20
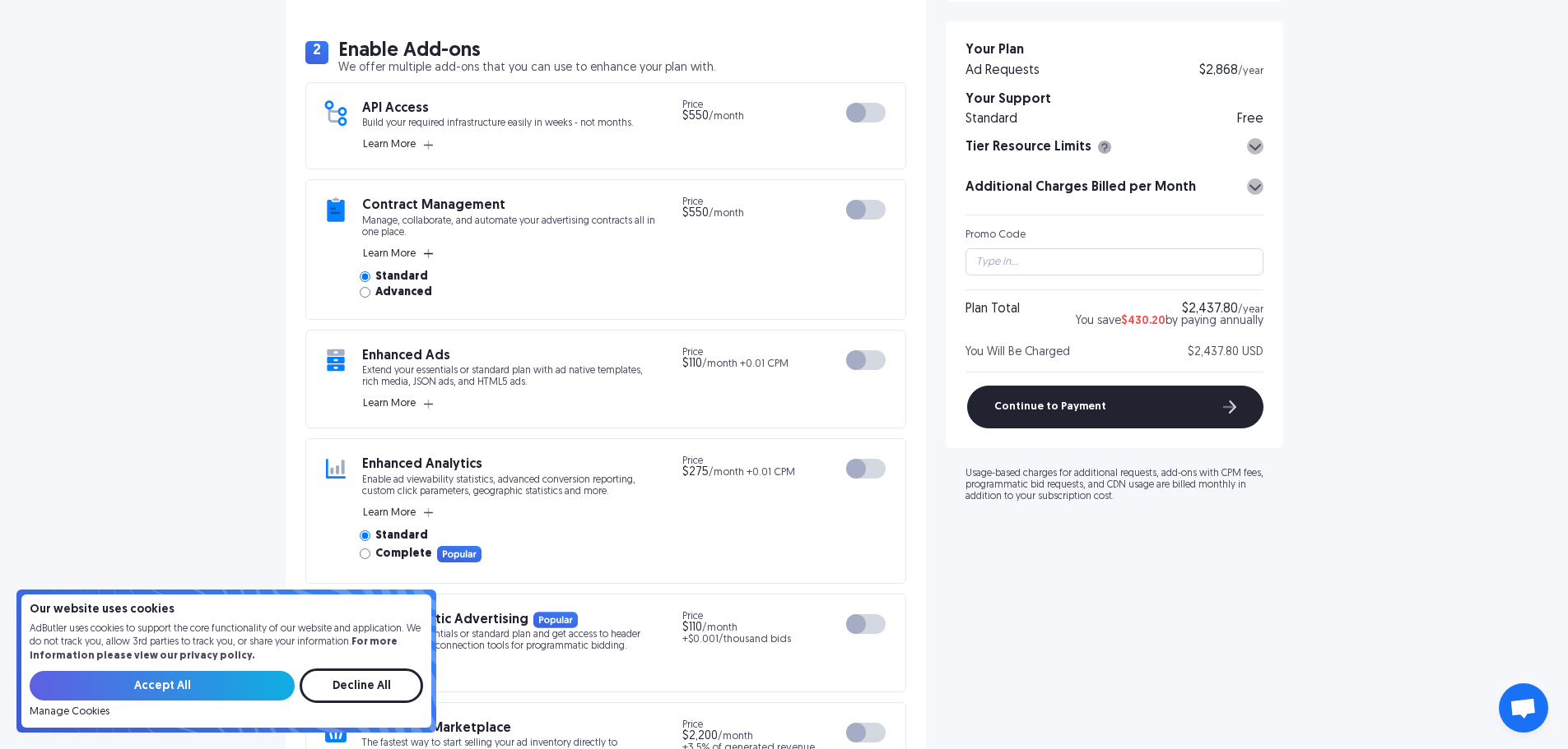
click at [419, 254] on button "Learn More" at bounding box center [398, 254] width 71 height 15
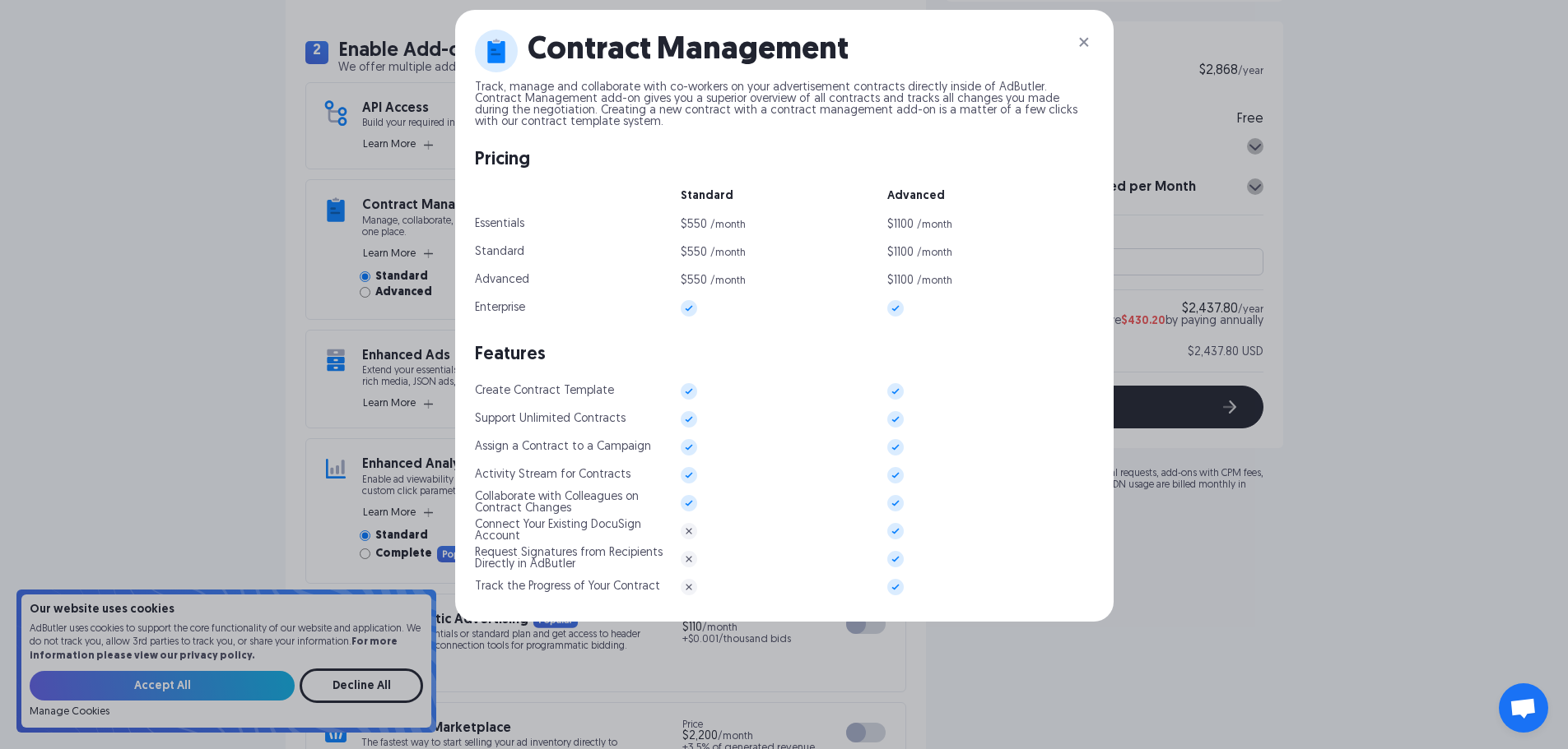
click at [1088, 47] on img at bounding box center [1084, 42] width 20 height 20
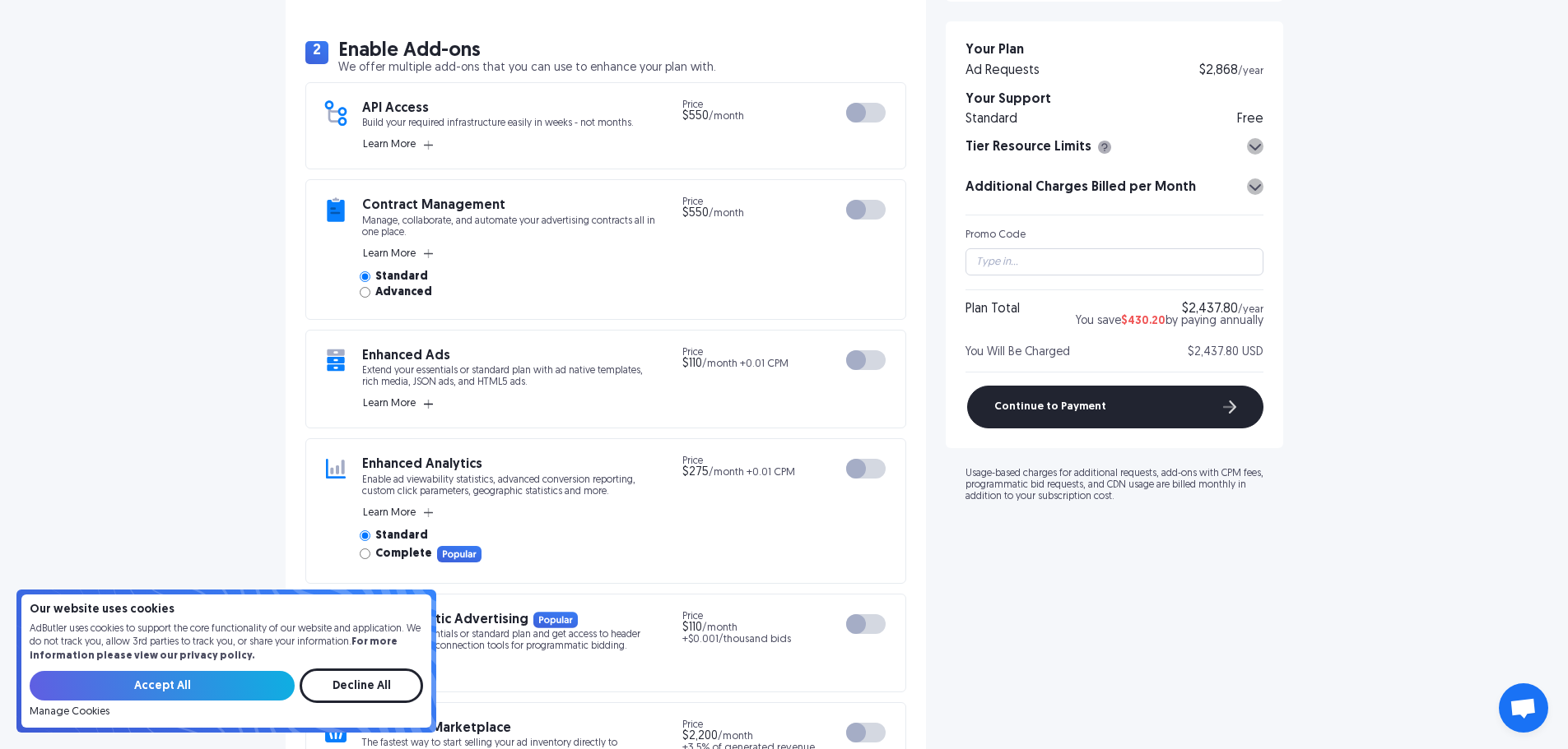
click at [419, 404] on button "Learn More" at bounding box center [398, 404] width 71 height 15
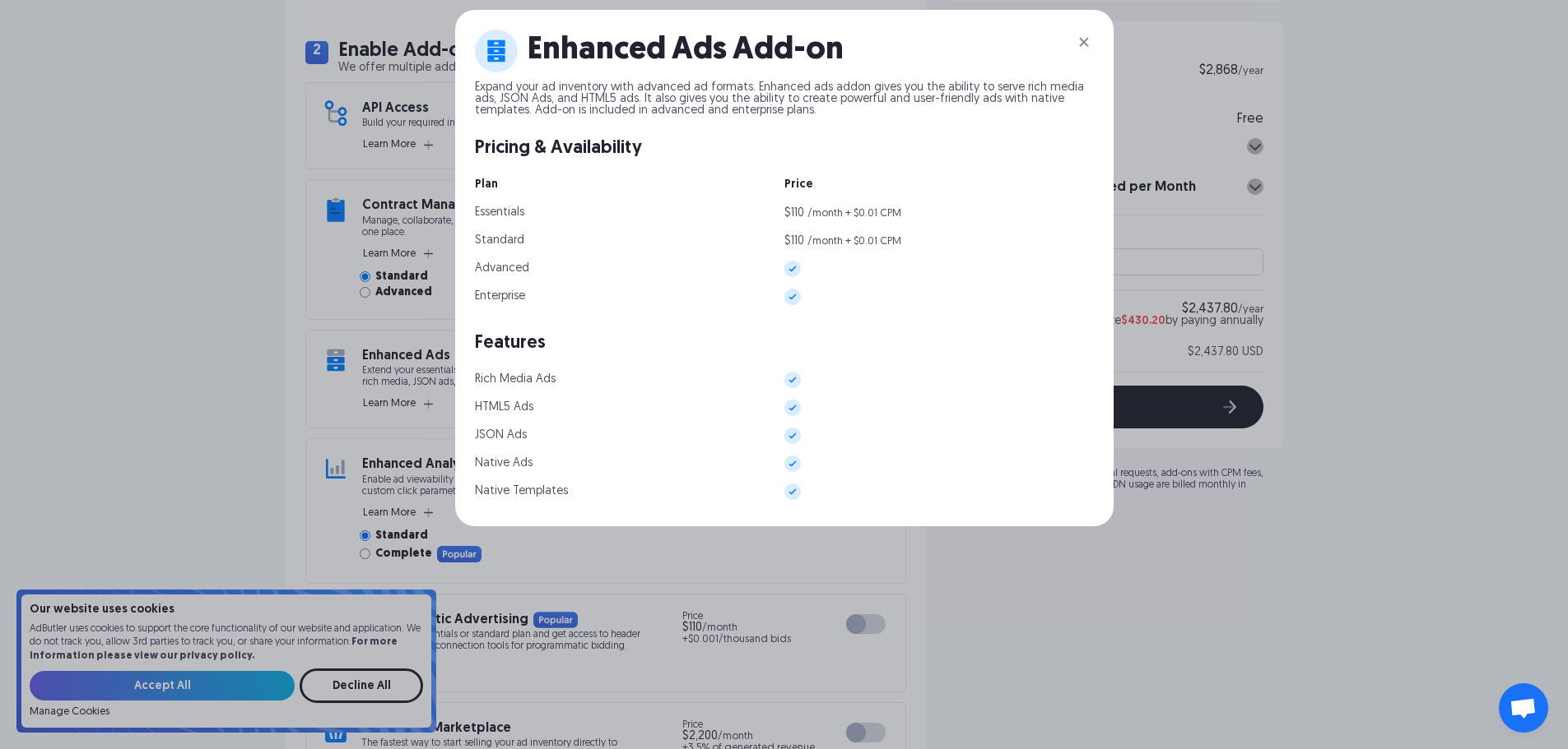
click at [1090, 39] on img at bounding box center [1084, 42] width 20 height 20
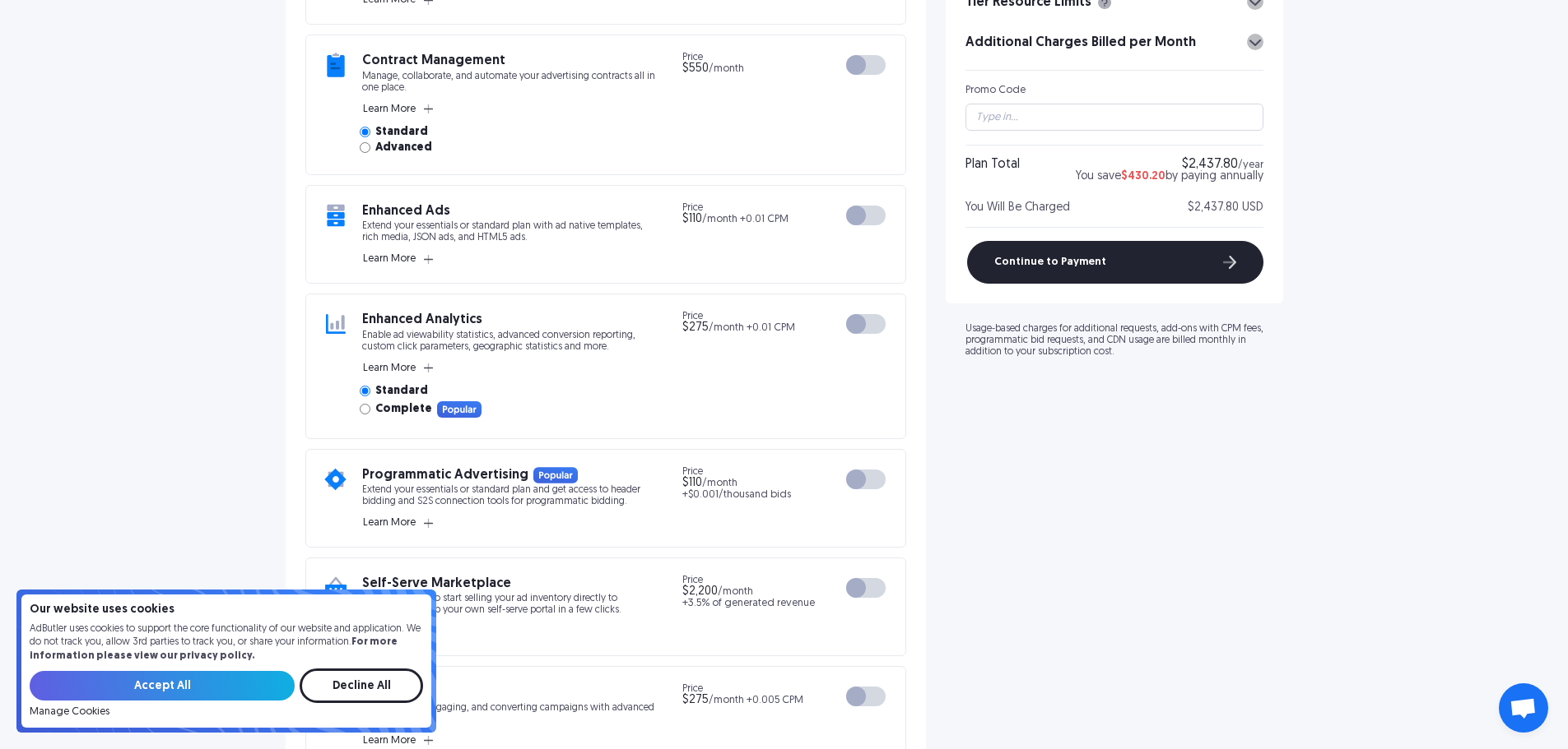
scroll to position [905, 0]
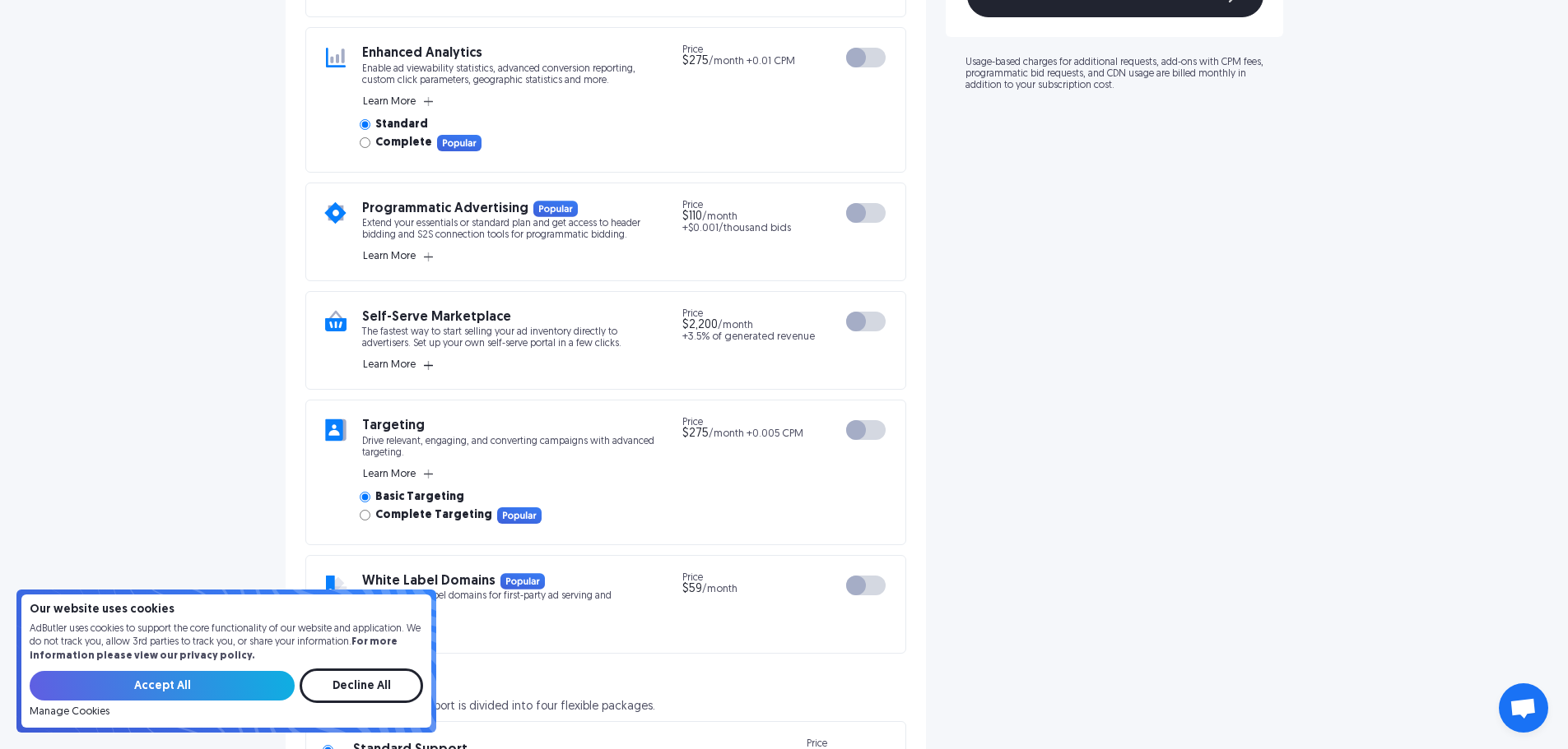
click at [409, 364] on span "Learn More" at bounding box center [389, 365] width 53 height 13
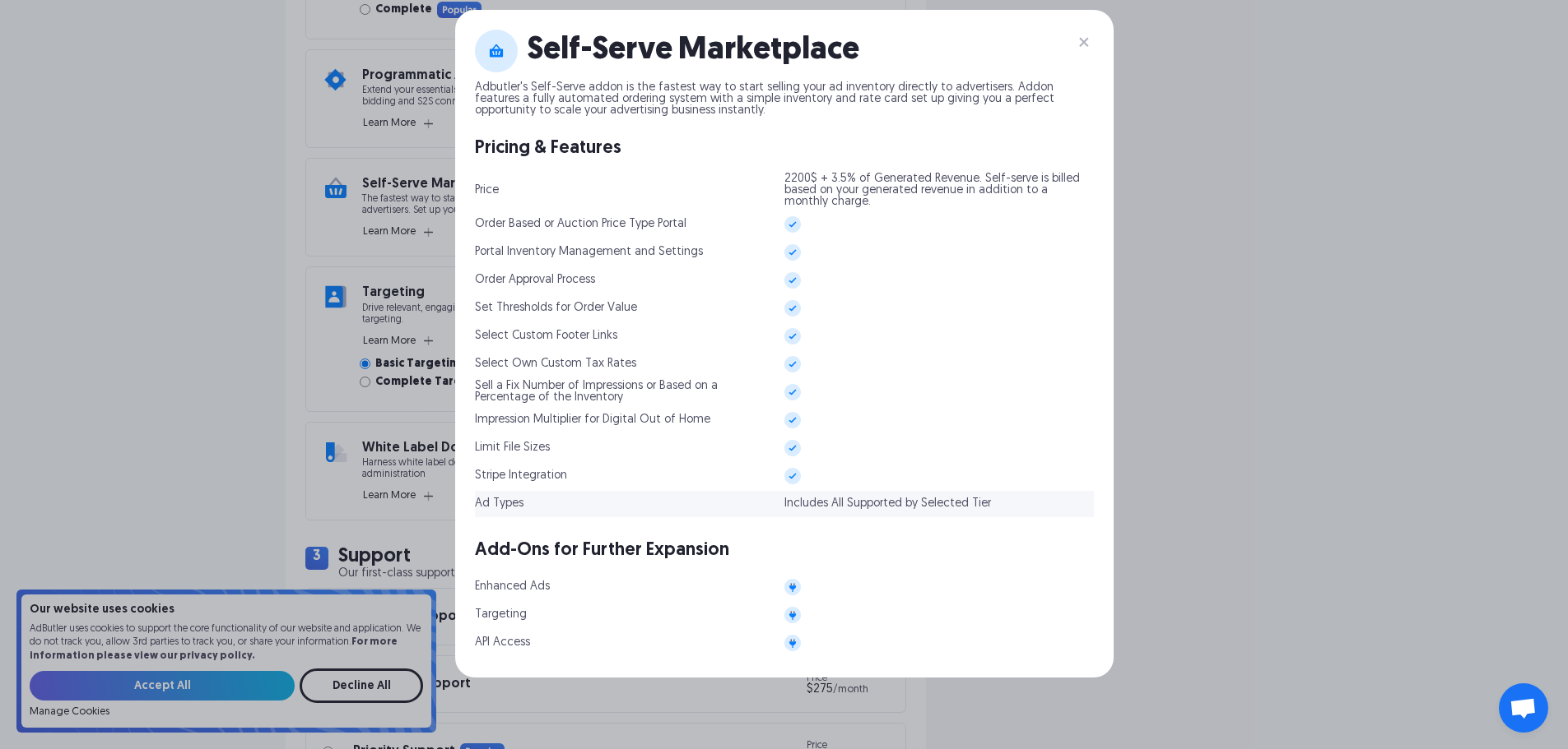
scroll to position [1069, 0]
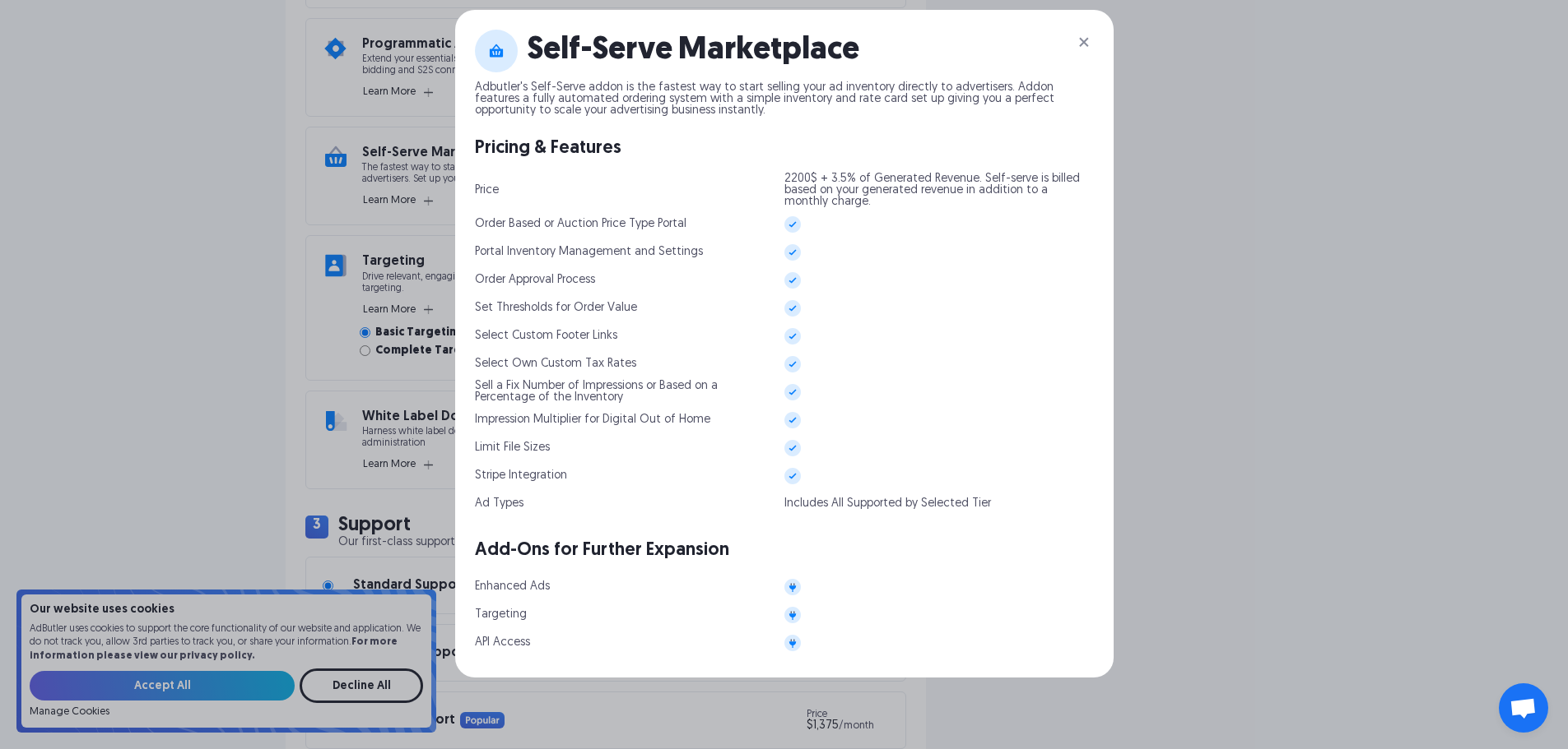
click at [1083, 42] on img at bounding box center [1084, 42] width 20 height 20
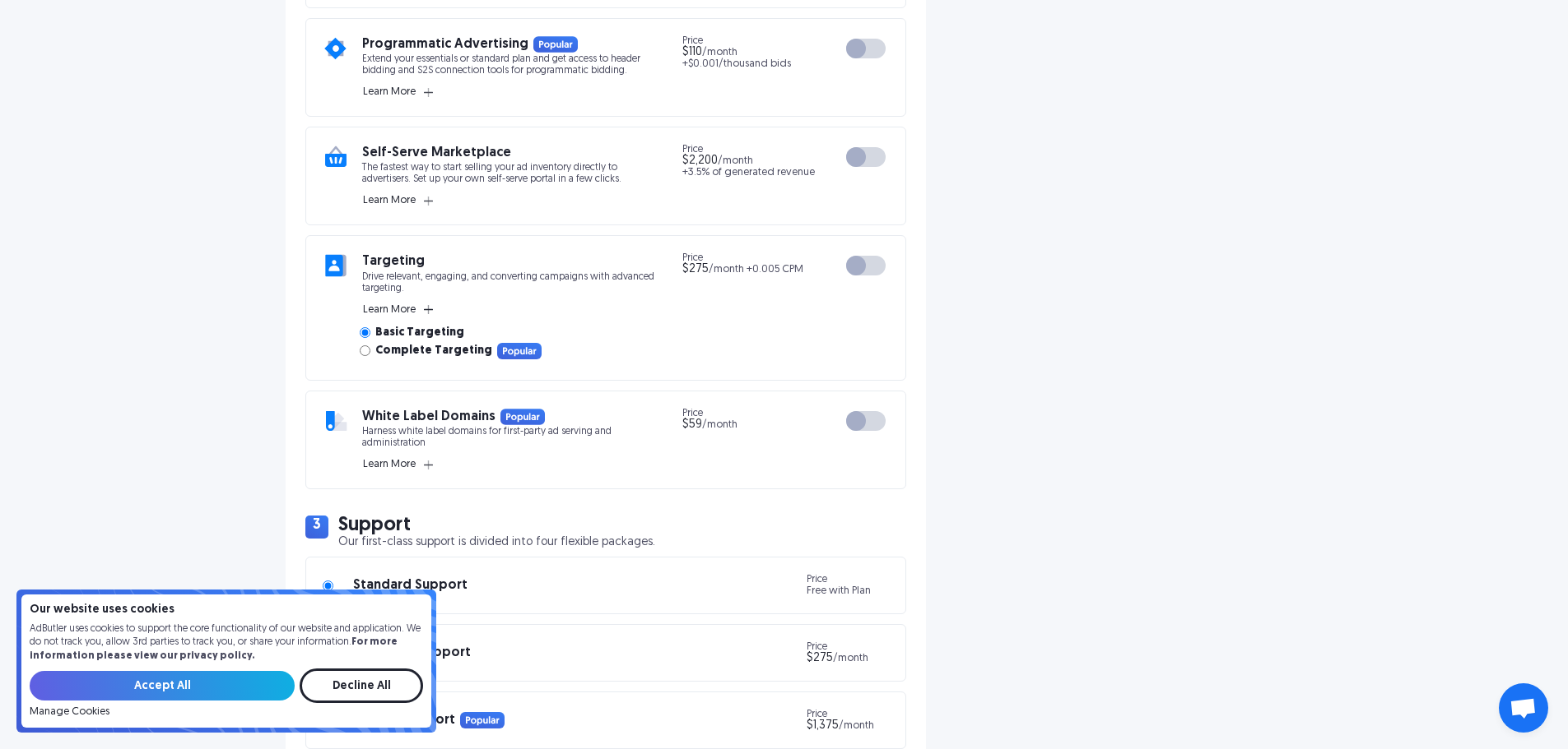
click at [423, 310] on button "Learn More" at bounding box center [398, 310] width 71 height 15
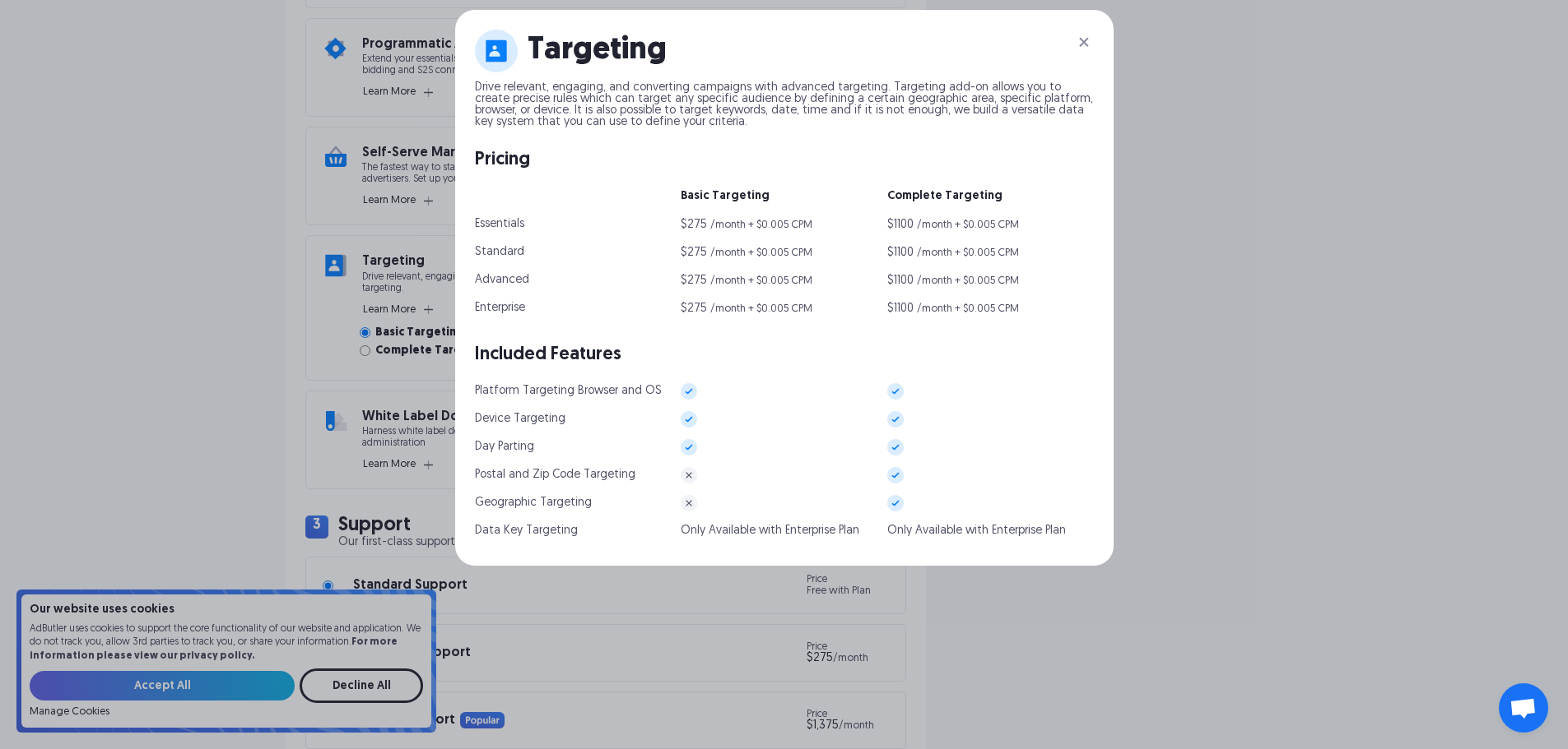
click at [1087, 41] on img at bounding box center [1084, 42] width 20 height 20
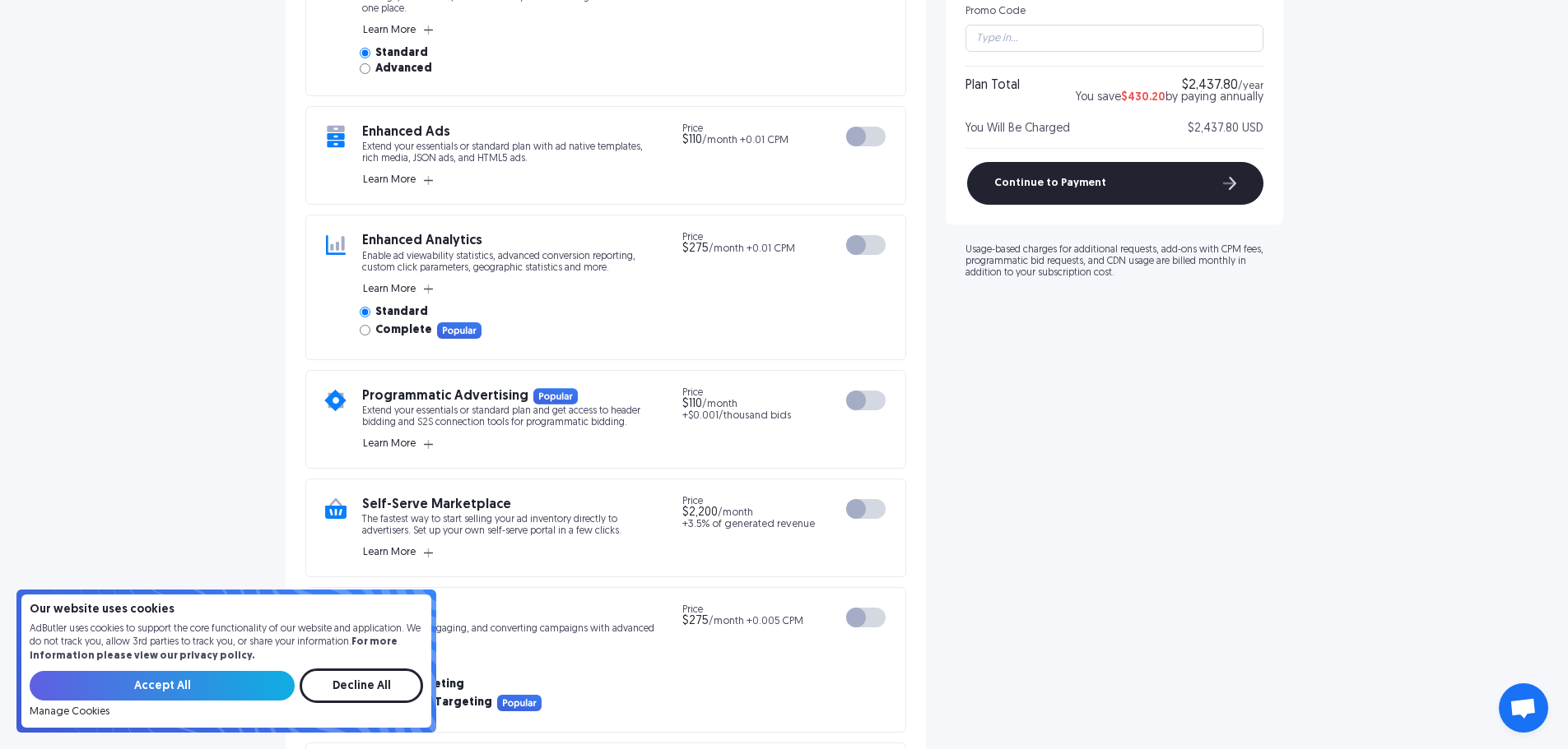
scroll to position [822, 0]
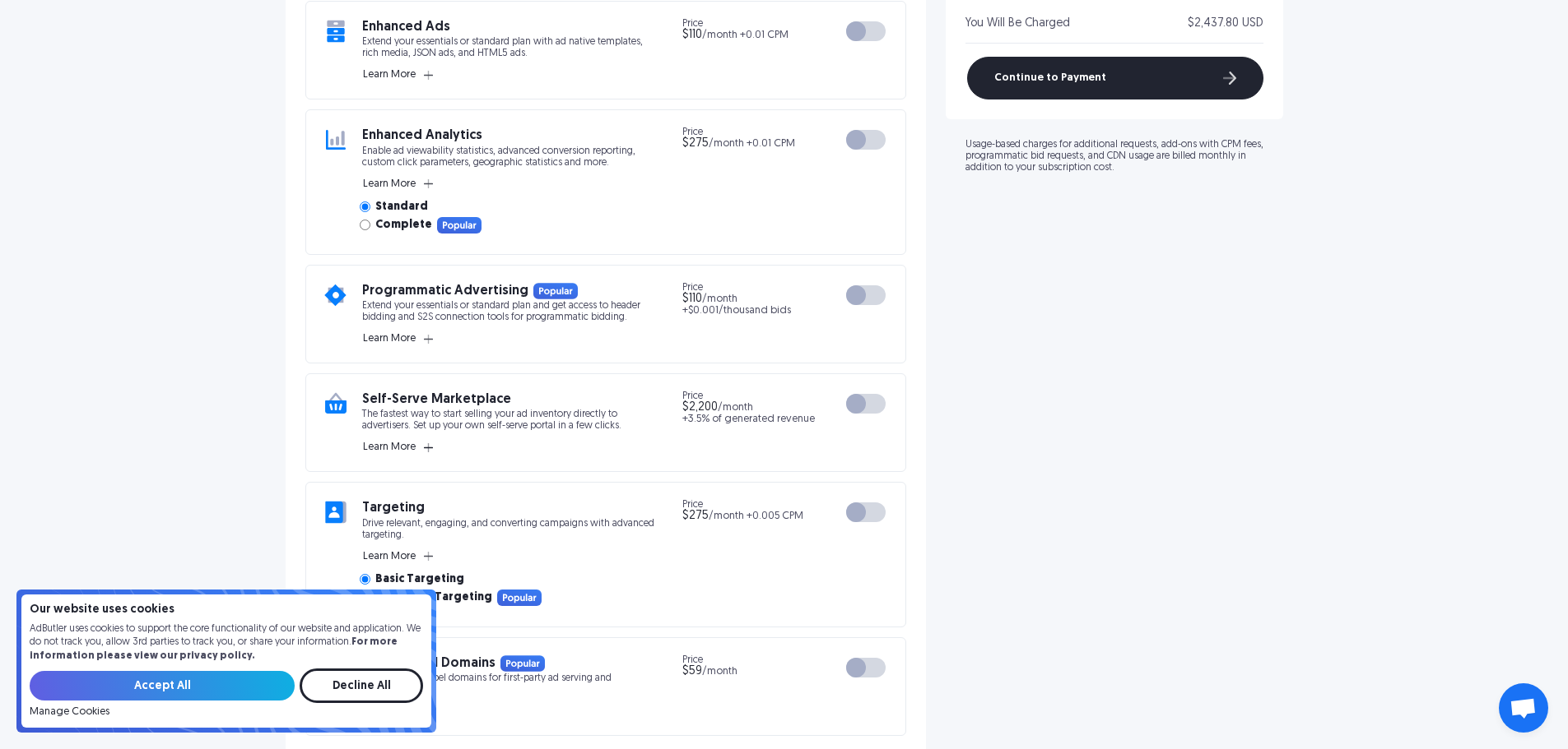
click at [423, 452] on button "Learn More" at bounding box center [398, 447] width 71 height 15
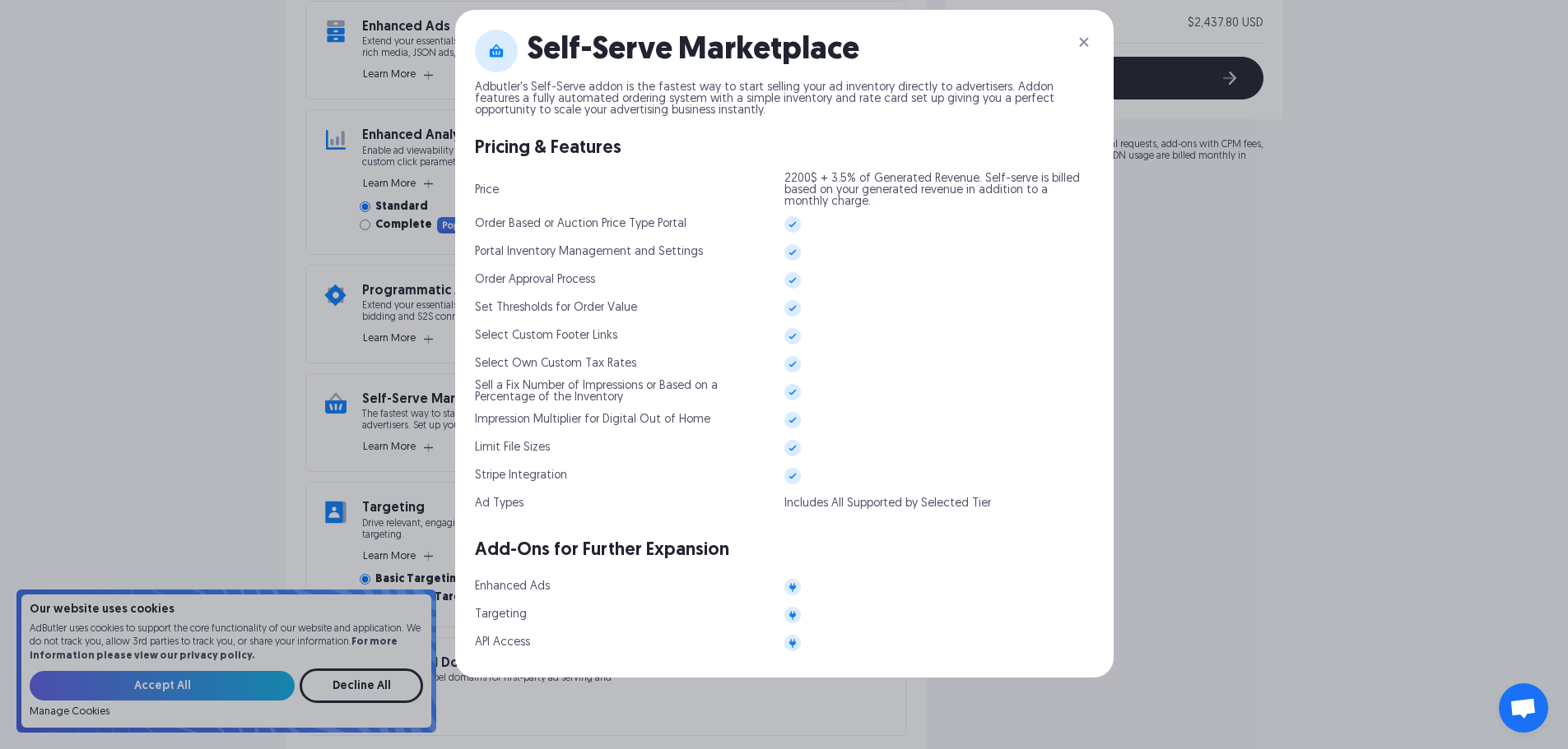
click at [1087, 40] on img at bounding box center [1084, 42] width 20 height 20
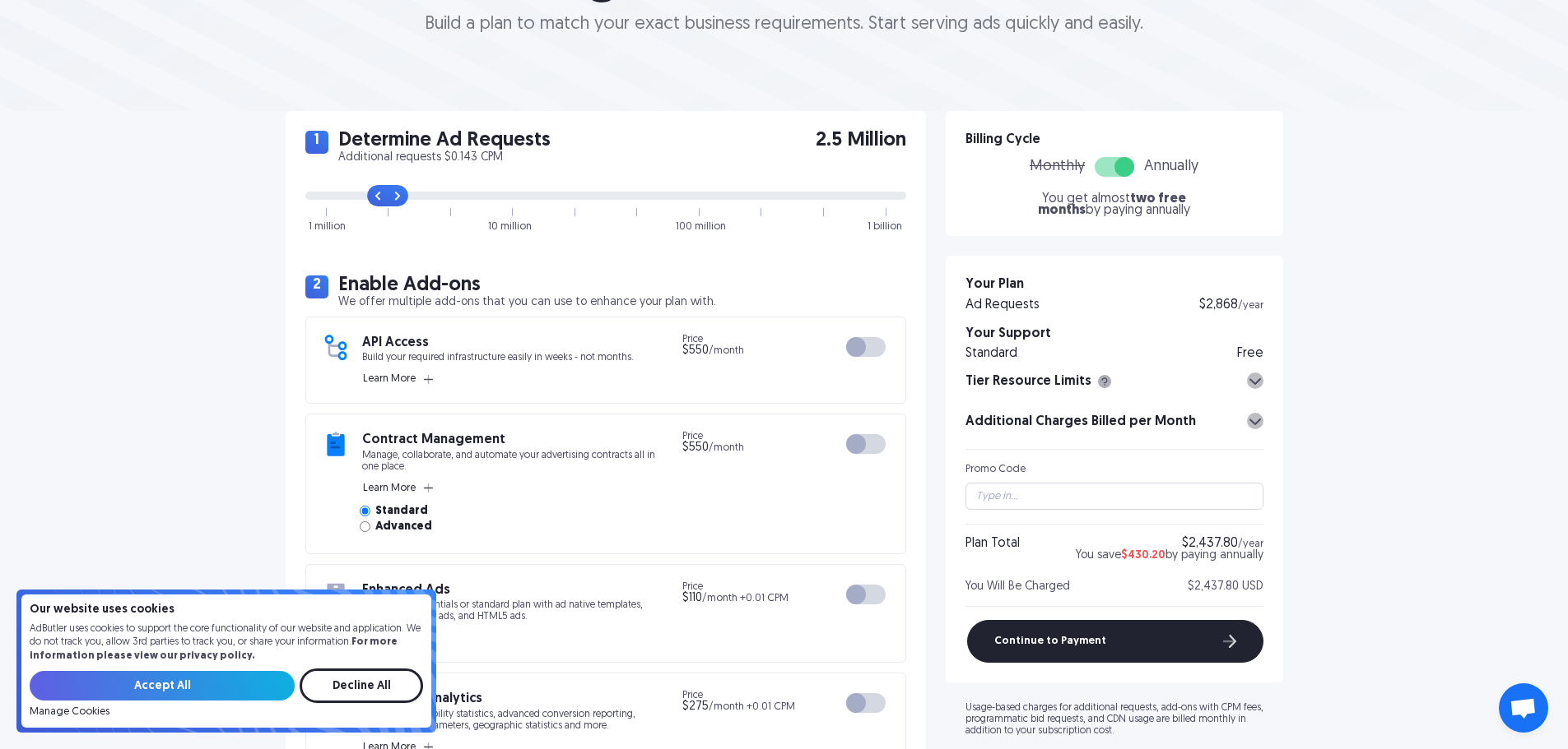
scroll to position [0, 0]
